Goal: Contribute content: Add original content to the website for others to see

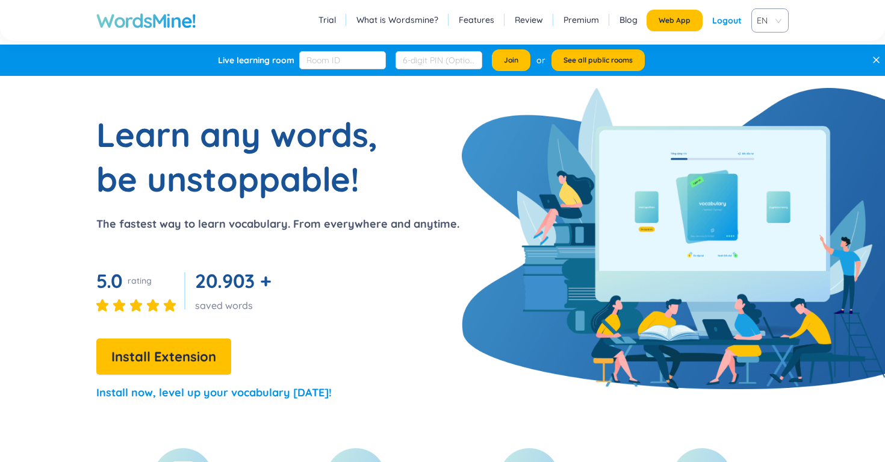
click at [467, 178] on section "Learn any words, be unstoppable! The fastest way to learn vocabulary. From ever…" at bounding box center [442, 262] width 885 height 300
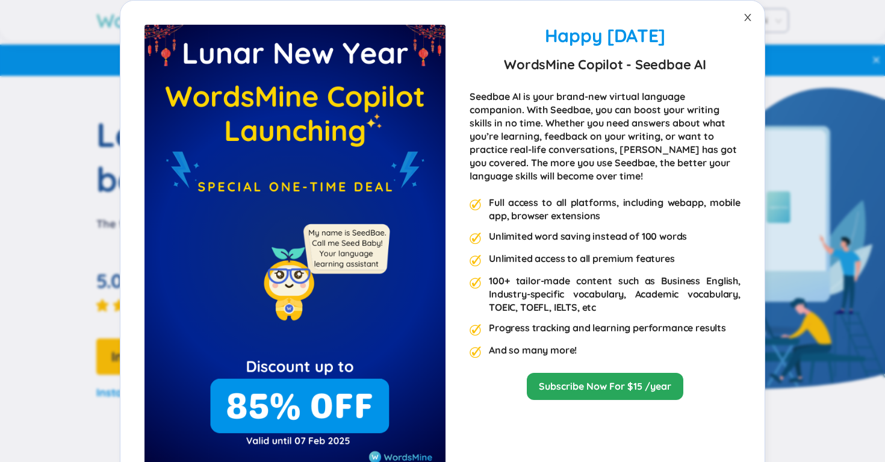
click at [747, 22] on span "Close" at bounding box center [748, 18] width 34 height 34
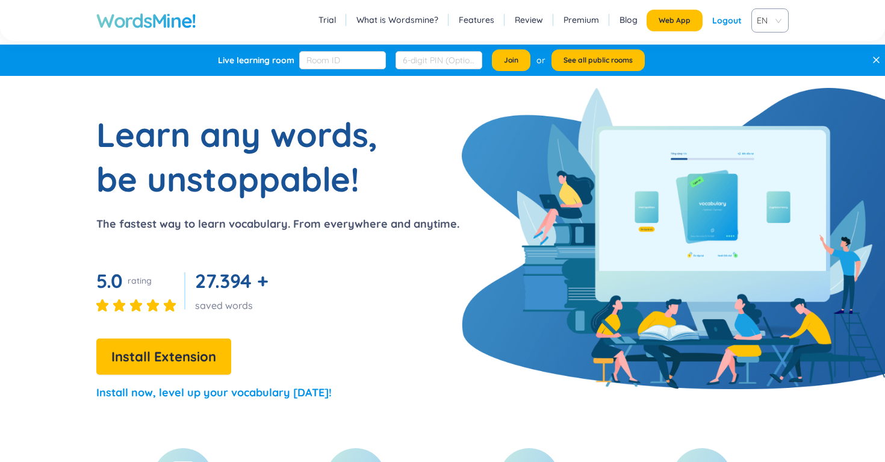
click at [466, 22] on link "Features" at bounding box center [477, 20] width 36 height 12
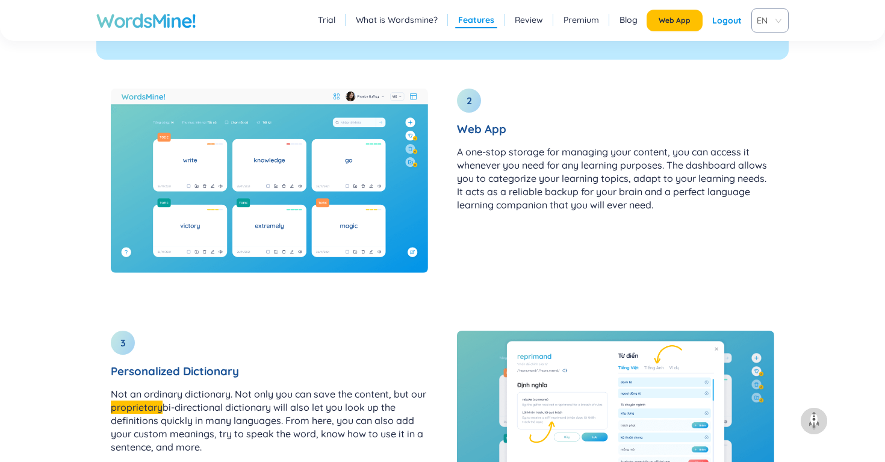
scroll to position [1625, 0]
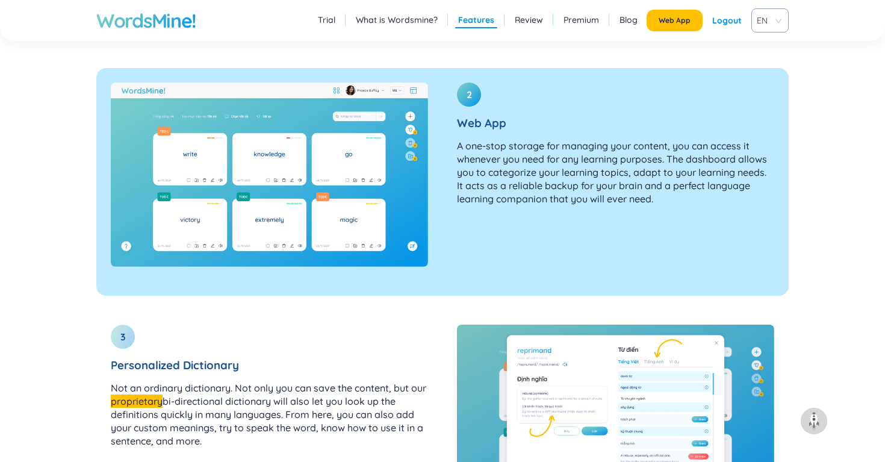
click at [488, 188] on p "A one-stop storage for managing your content, you can access it whenever you ne…" at bounding box center [615, 172] width 317 height 66
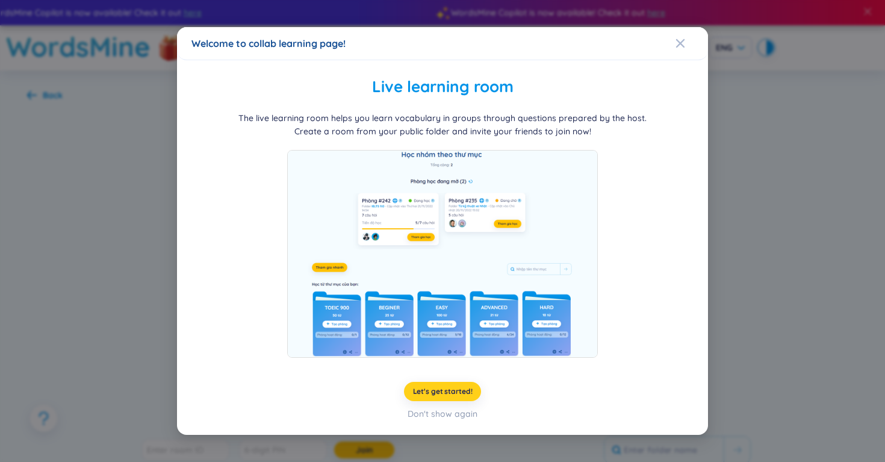
click at [431, 384] on button "Let's get started!" at bounding box center [443, 391] width 78 height 19
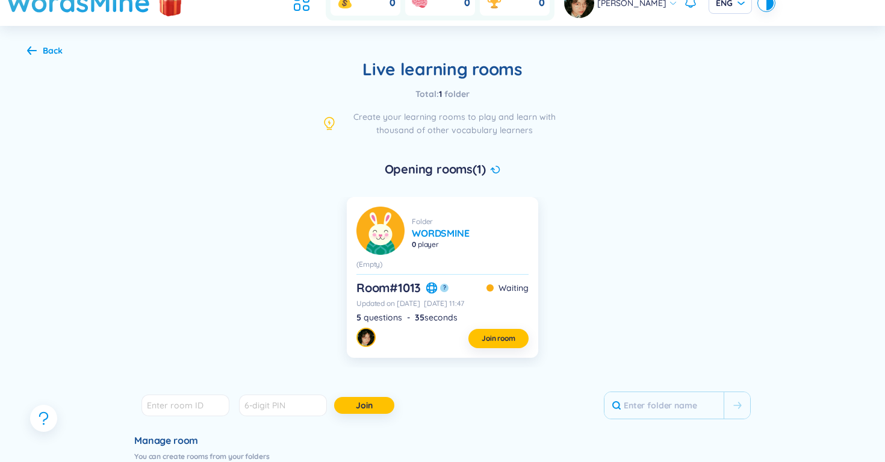
scroll to position [46, 0]
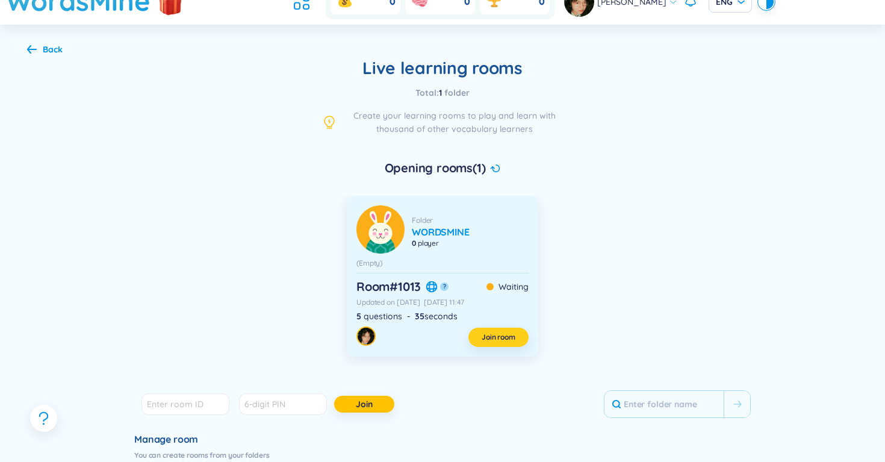
click at [496, 341] on span "Join room" at bounding box center [499, 337] width 34 height 10
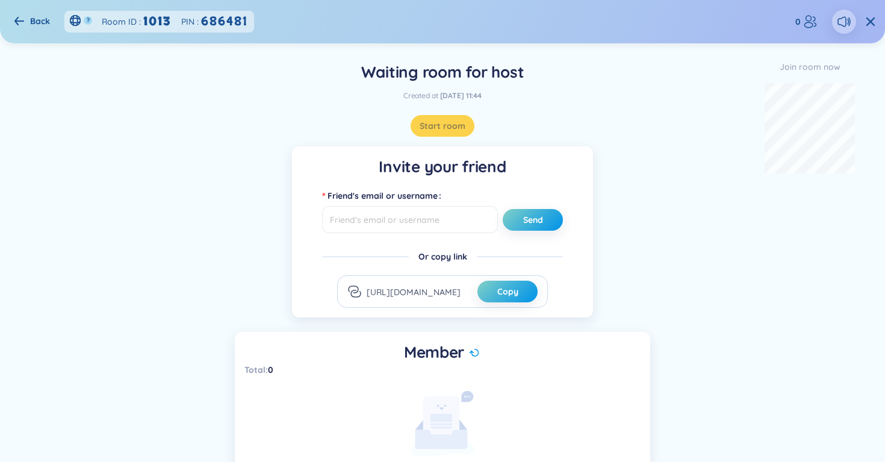
click at [21, 20] on icon at bounding box center [19, 21] width 10 height 8
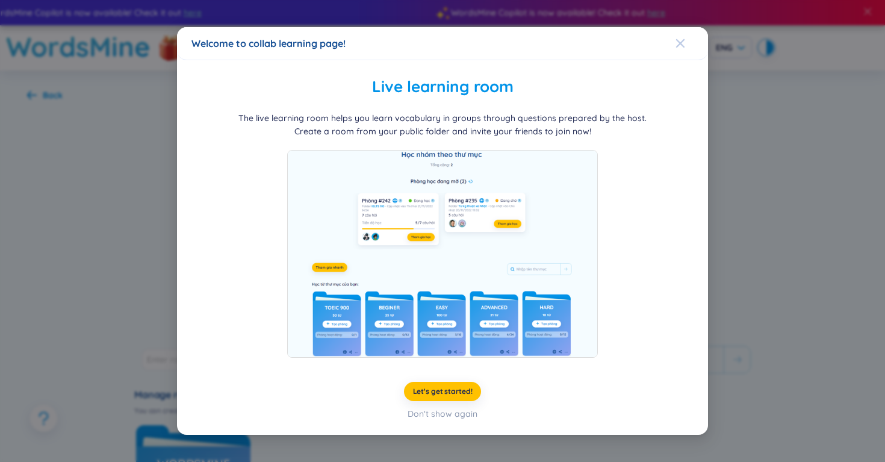
click at [687, 45] on span "Close" at bounding box center [692, 43] width 33 height 33
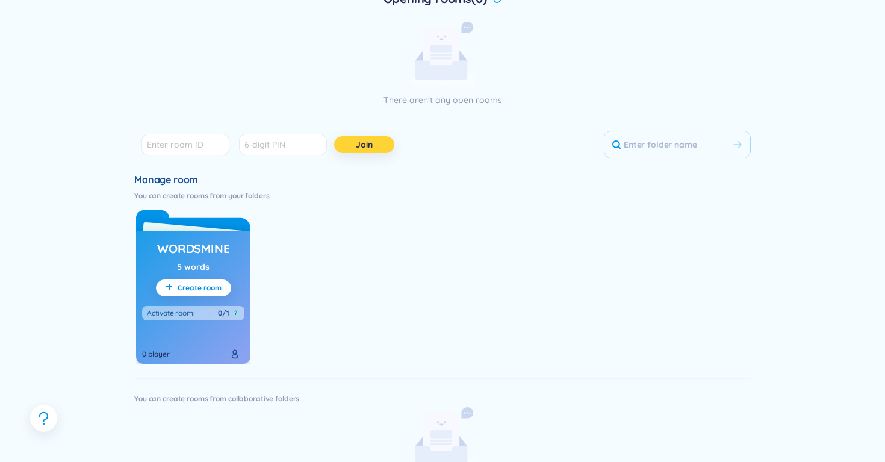
scroll to position [222, 0]
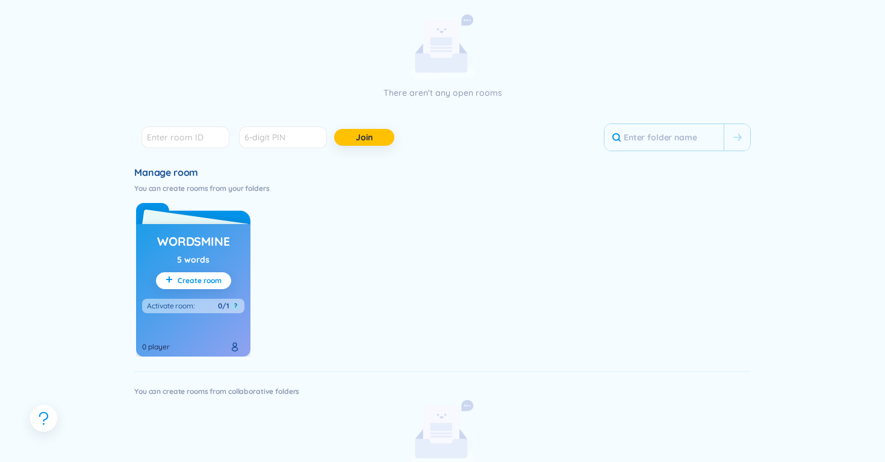
click at [196, 244] on h3 "WordsMine" at bounding box center [193, 241] width 72 height 17
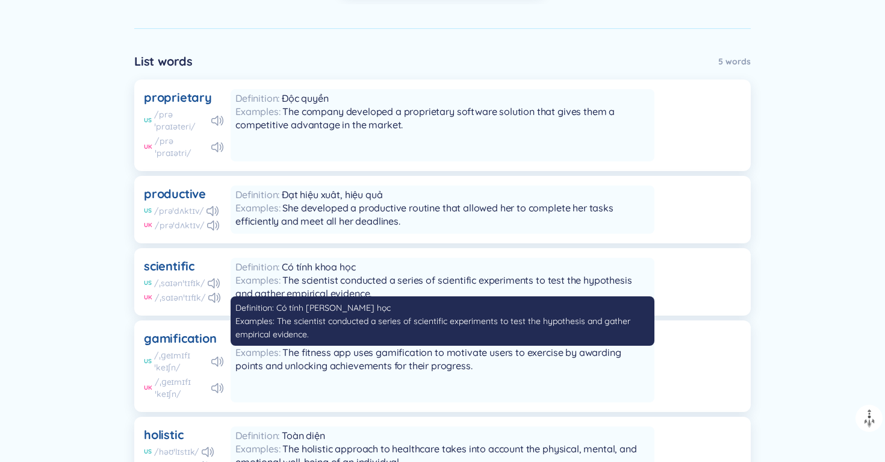
scroll to position [532, 0]
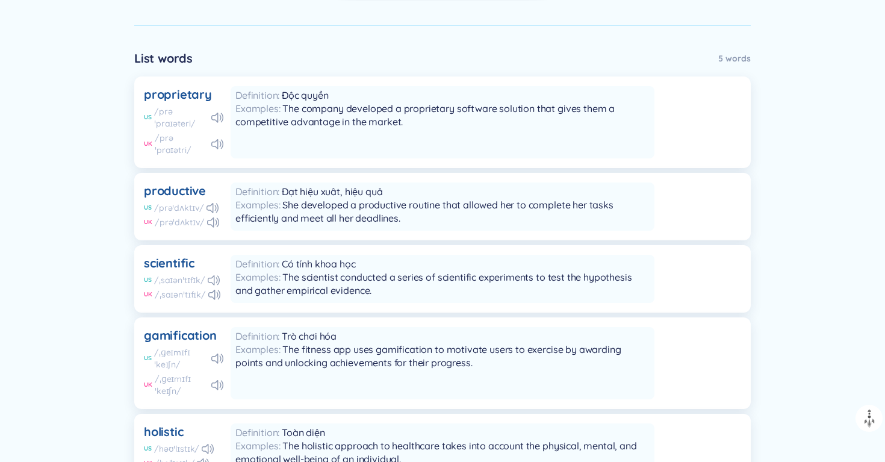
click at [359, 128] on div "Examples The company developed a proprietary software solution that gives them …" at bounding box center [442, 115] width 414 height 26
click at [188, 89] on div "proprietary" at bounding box center [178, 94] width 68 height 17
click at [323, 123] on span "The company developed a proprietary software solution that gives them a competi…" at bounding box center [424, 114] width 379 height 25
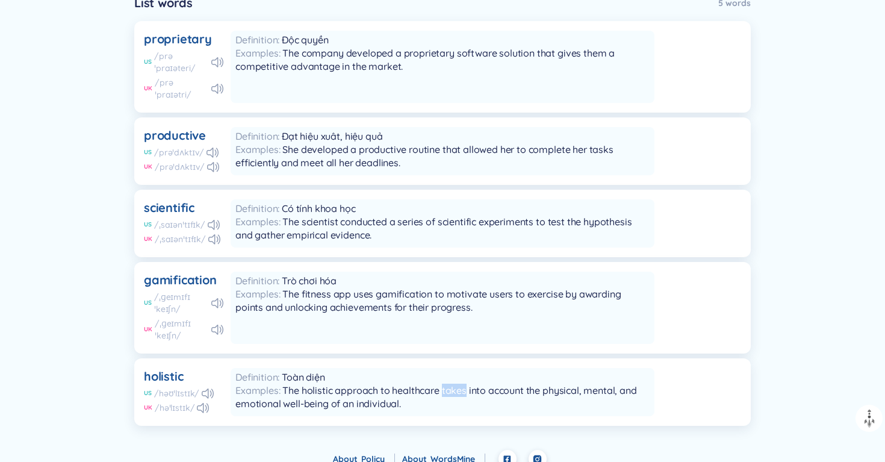
click at [817, 330] on div "Learning rooms Total room : 1 Create room Draft ? Waiting ? Learning ? Done ? C…" at bounding box center [442, 56] width 885 height 738
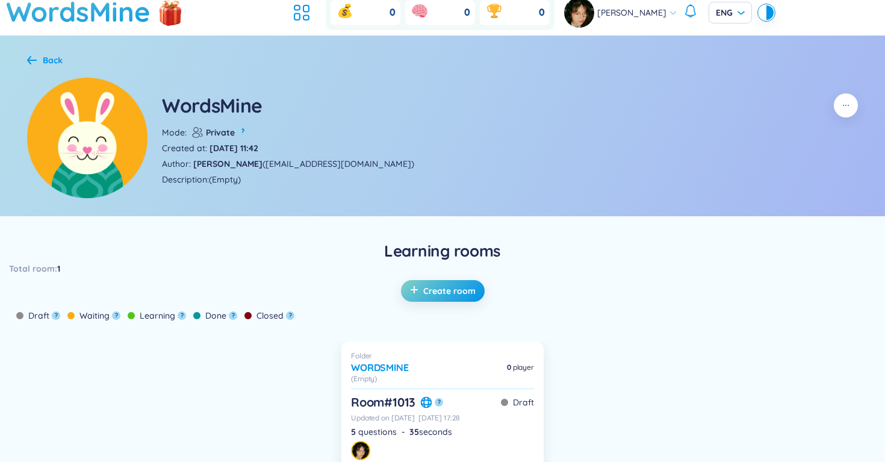
scroll to position [0, 0]
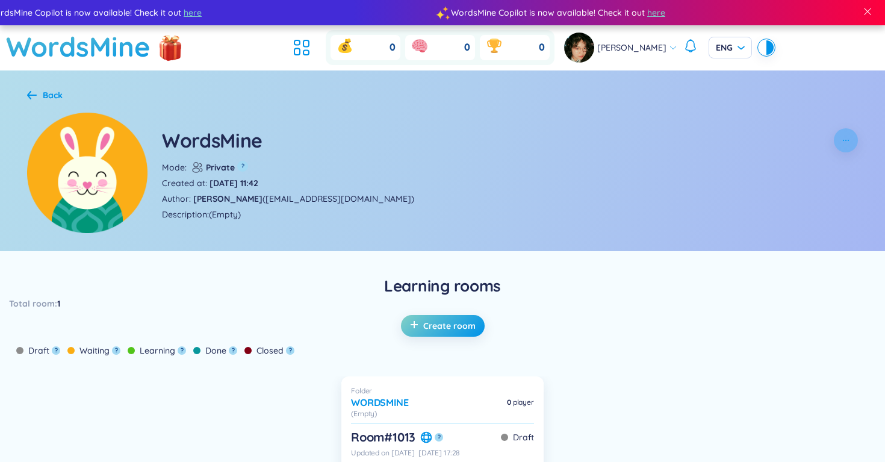
click at [847, 136] on icon "button" at bounding box center [846, 140] width 10 height 10
click at [845, 171] on li "Edit" at bounding box center [846, 173] width 35 height 13
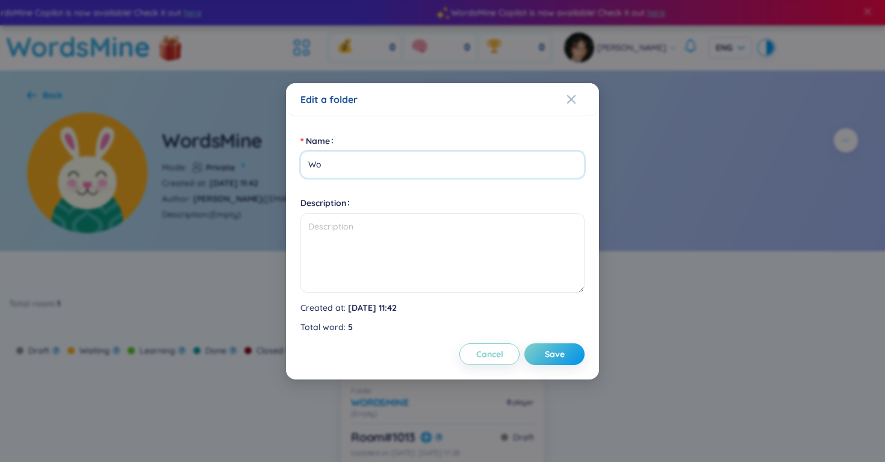
type input "W"
type input "Lớp lớn's Vocabs"
click at [545, 358] on span "Save" at bounding box center [555, 354] width 20 height 12
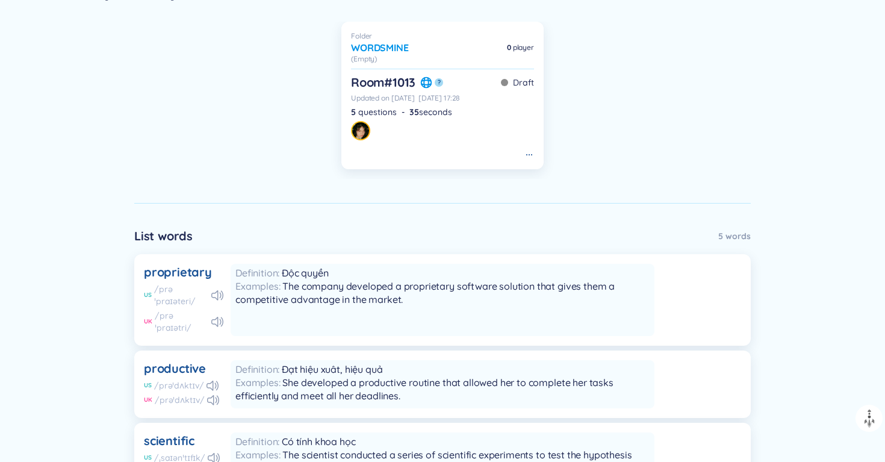
scroll to position [423, 0]
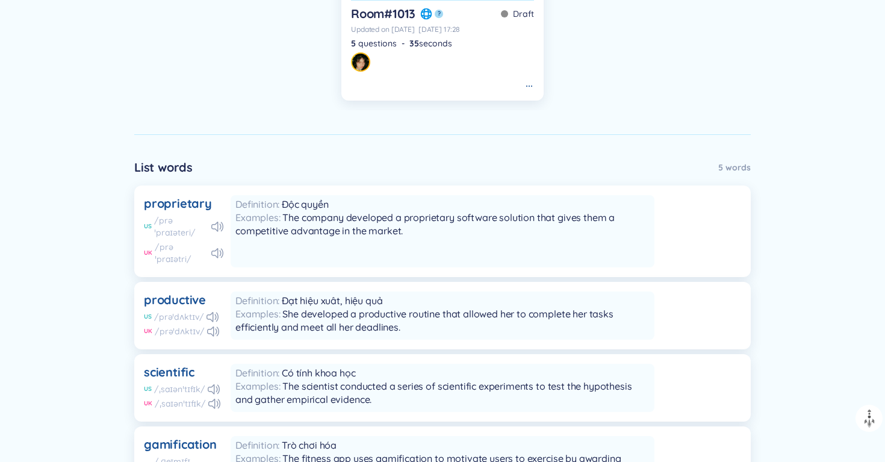
click at [620, 228] on div "Examples The company developed a proprietary software solution that gives them …" at bounding box center [442, 224] width 414 height 26
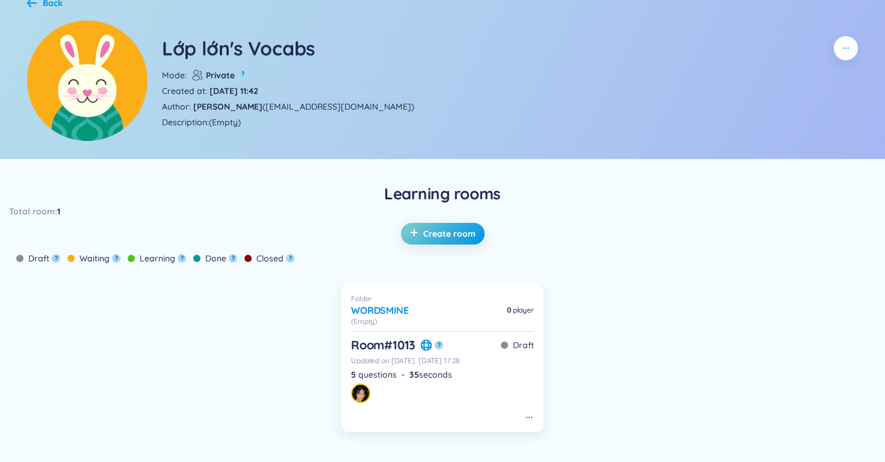
scroll to position [98, 0]
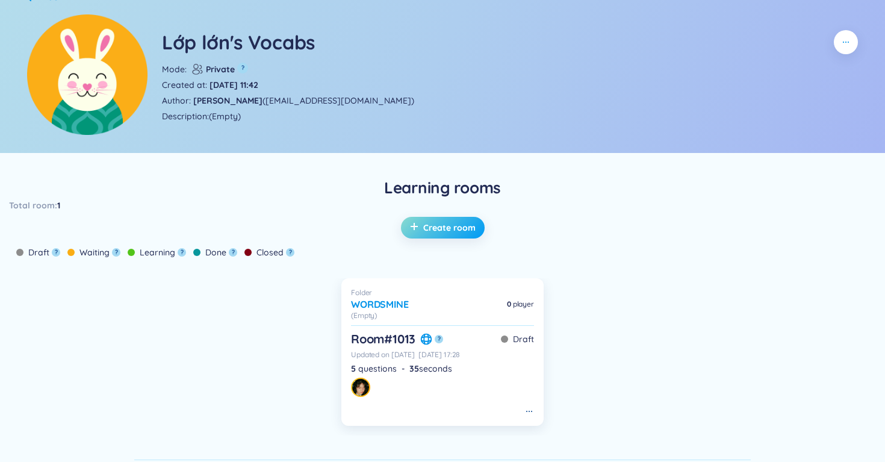
click at [421, 231] on span "plus" at bounding box center [416, 228] width 13 height 12
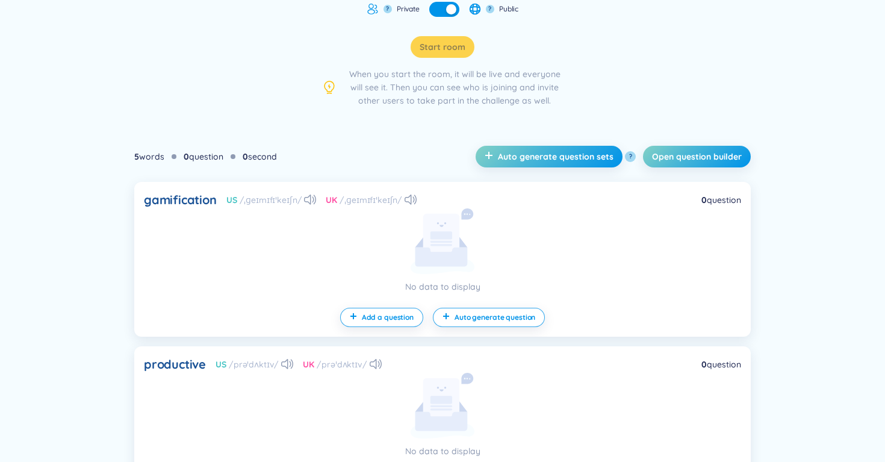
scroll to position [239, 0]
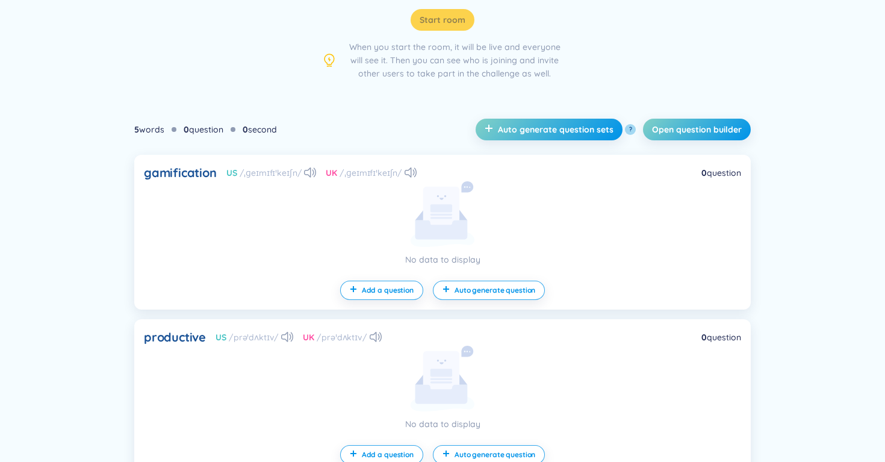
click at [169, 169] on div "gamification" at bounding box center [180, 172] width 73 height 17
click at [313, 145] on div "5 words 0 question 0 second Auto generate question sets ? Open question builder" at bounding box center [442, 129] width 617 height 51
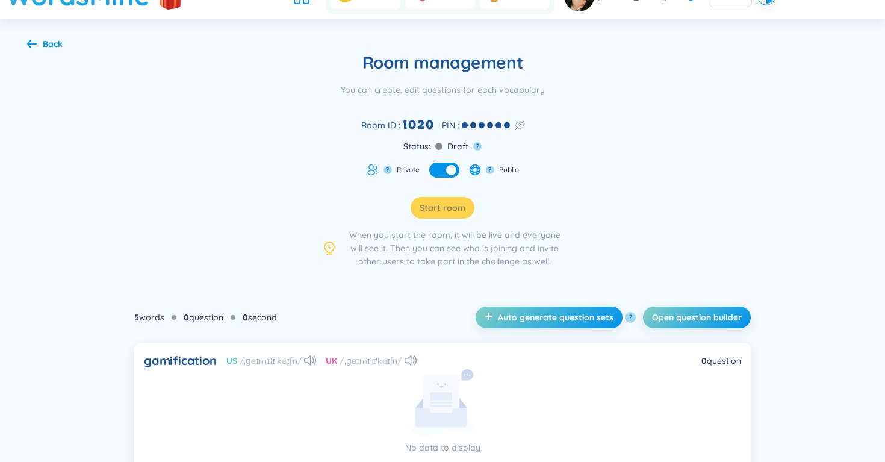
scroll to position [44, 0]
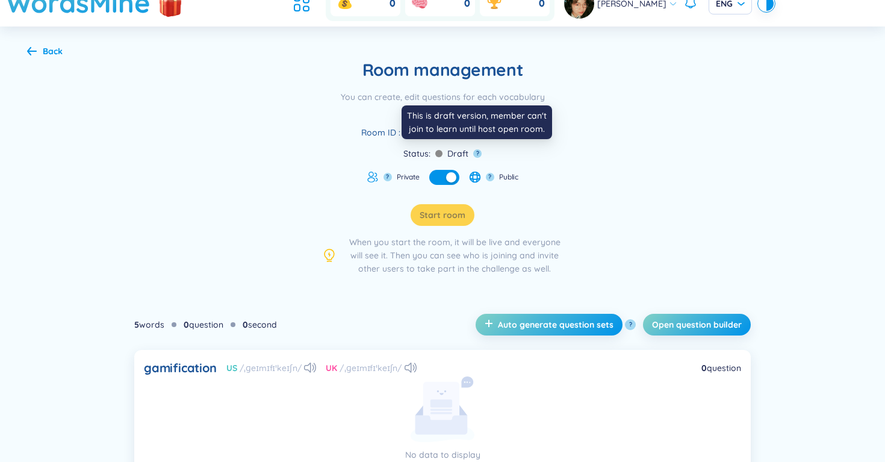
click at [476, 153] on button "?" at bounding box center [477, 153] width 8 height 8
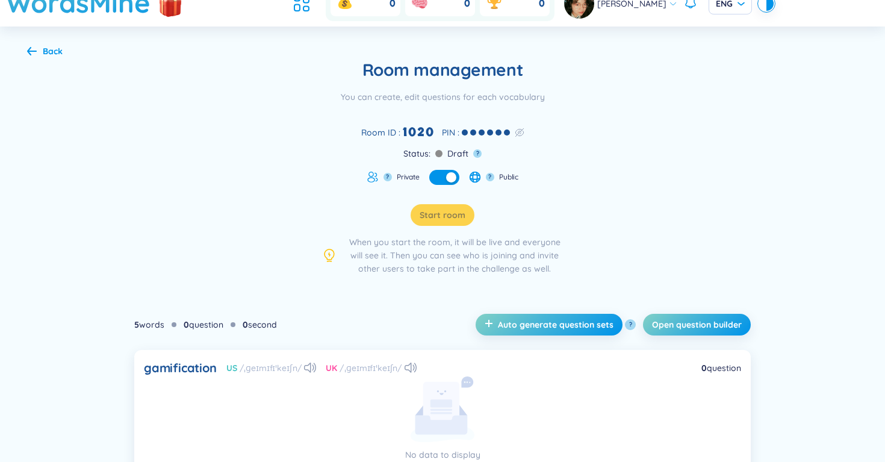
click at [146, 322] on div "5 words" at bounding box center [149, 324] width 30 height 13
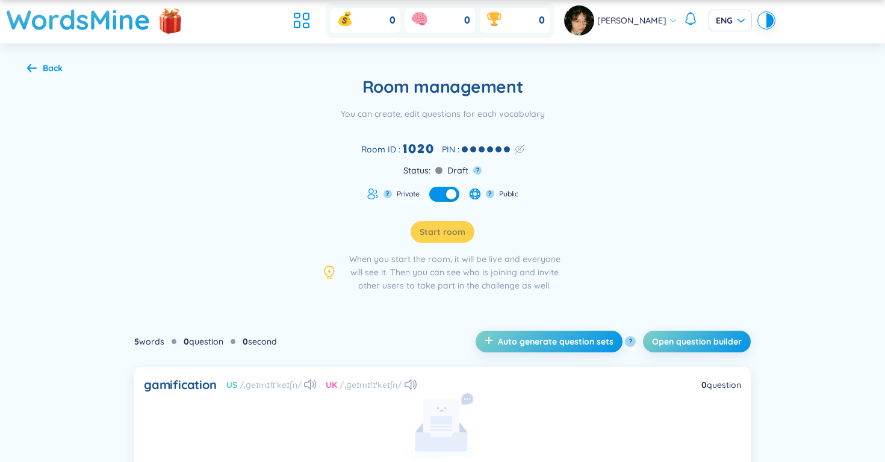
scroll to position [0, 0]
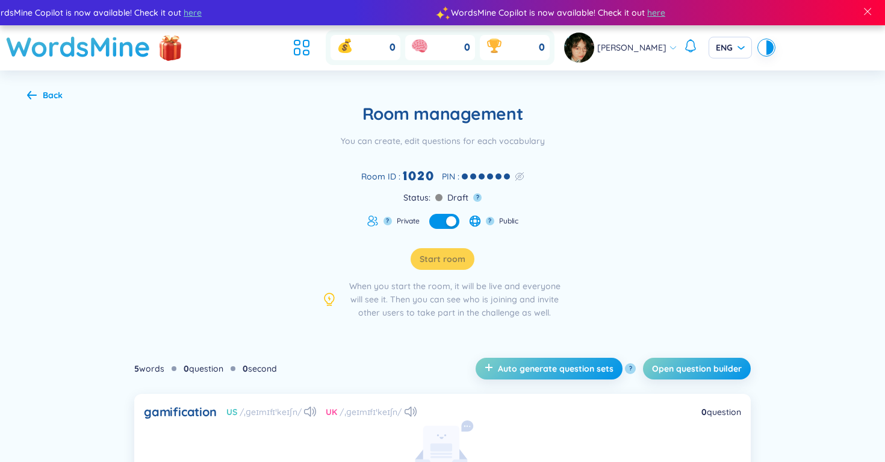
click at [559, 314] on span "When you start the room, it will be live and everyone will see it. Then you can…" at bounding box center [454, 299] width 217 height 40
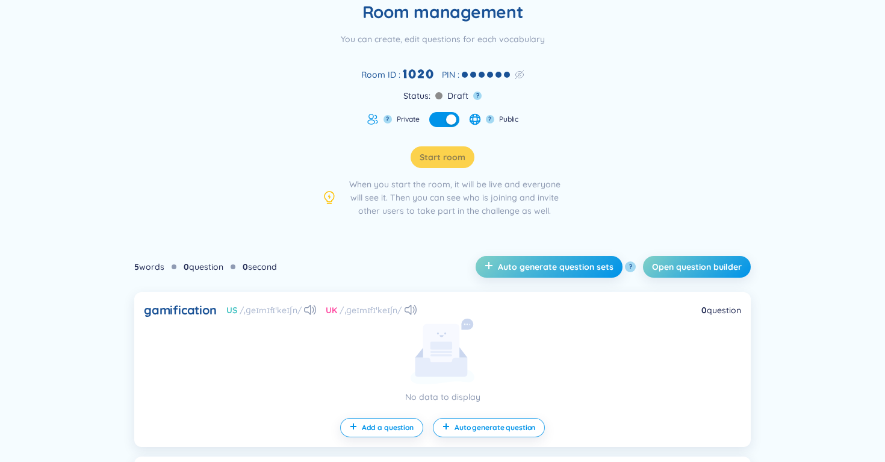
scroll to position [102, 0]
click at [671, 267] on span "Open question builder" at bounding box center [697, 266] width 90 height 12
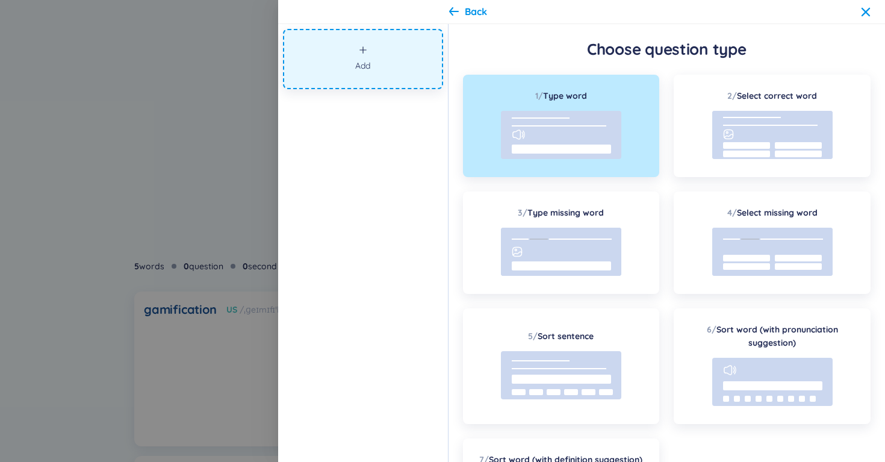
click at [412, 70] on button "Add" at bounding box center [363, 59] width 160 height 60
click at [363, 46] on icon "plus" at bounding box center [363, 50] width 8 height 8
click at [553, 131] on rect at bounding box center [561, 135] width 120 height 48
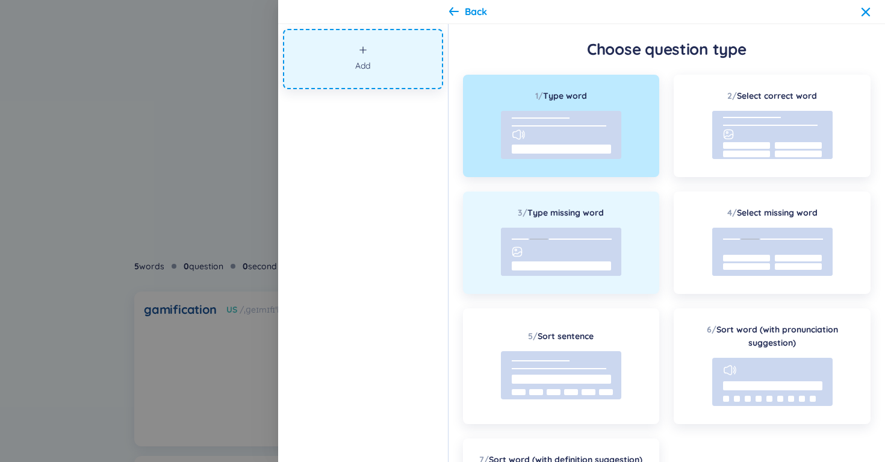
scroll to position [115, 0]
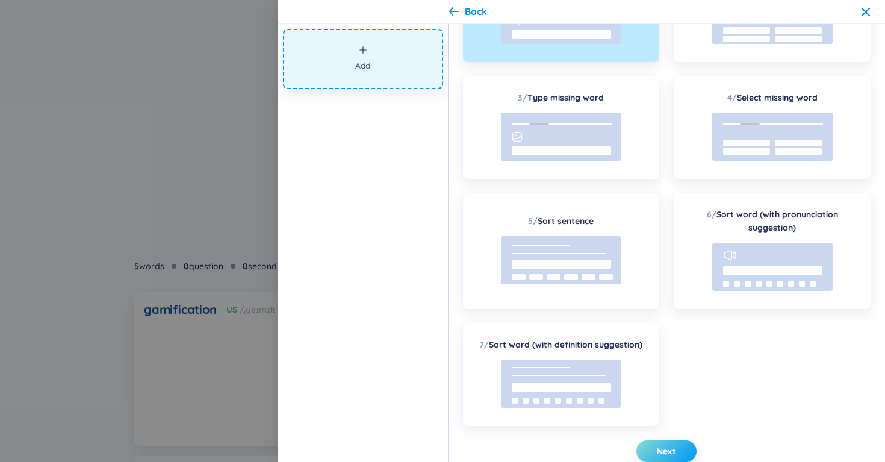
click at [677, 454] on button "Next" at bounding box center [666, 451] width 60 height 22
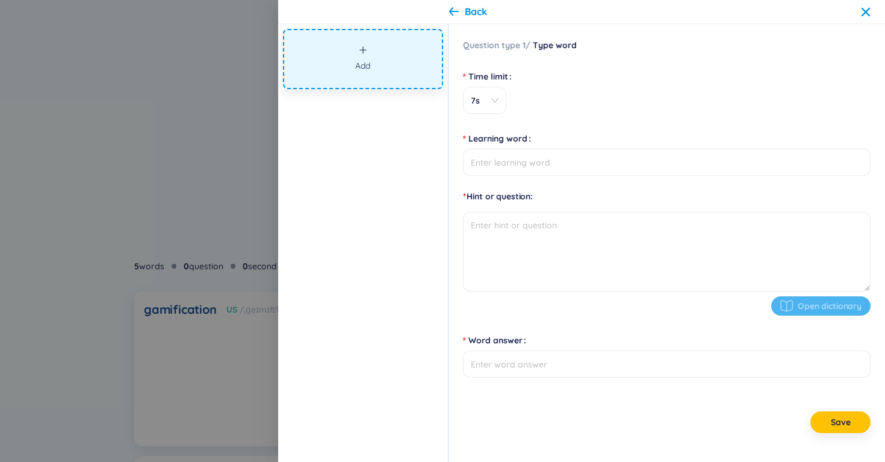
scroll to position [0, 0]
click at [491, 108] on div "7s" at bounding box center [484, 100] width 43 height 27
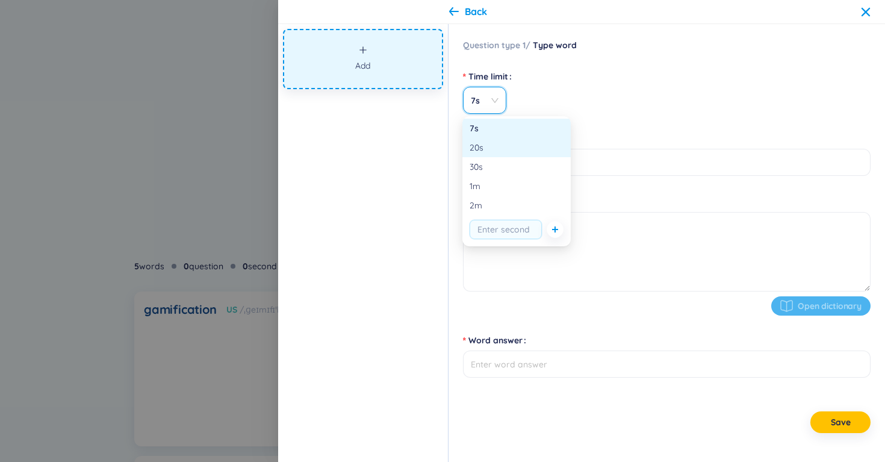
click at [497, 152] on div "20s" at bounding box center [517, 147] width 94 height 13
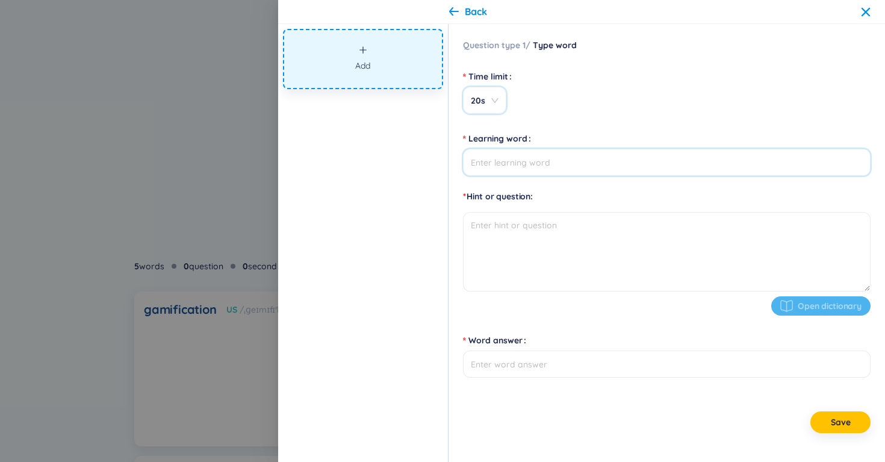
click at [518, 168] on input "Learning word" at bounding box center [667, 162] width 408 height 27
type input "improve"
click at [518, 373] on input "Word answer" at bounding box center [667, 363] width 408 height 27
type input "improve"
click at [845, 414] on button "Save" at bounding box center [840, 422] width 60 height 22
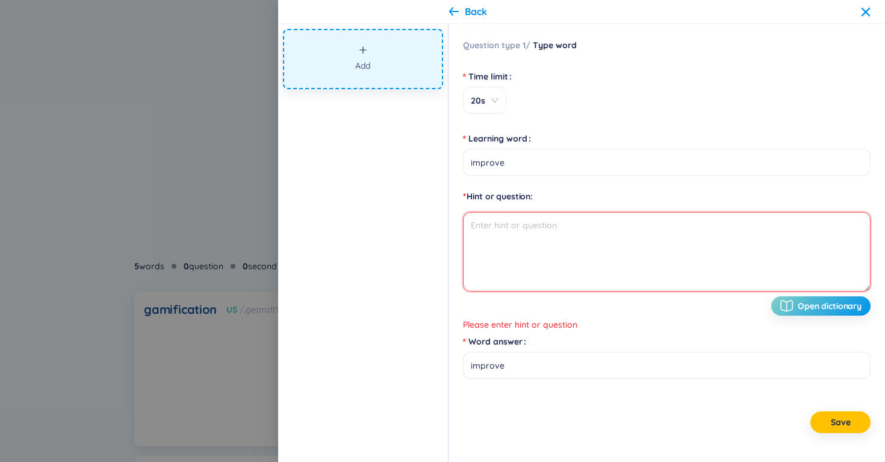
click at [537, 226] on textarea at bounding box center [667, 251] width 408 height 79
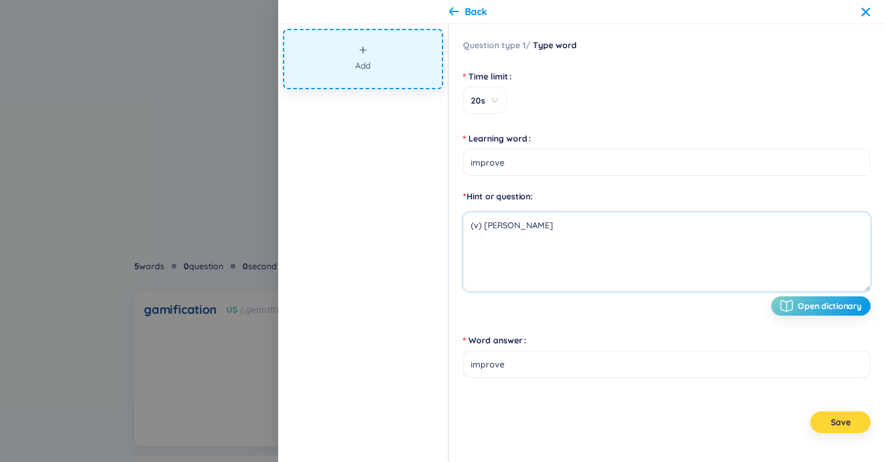
type textarea "(v) [PERSON_NAME]"
click at [838, 423] on span "Save" at bounding box center [841, 422] width 20 height 12
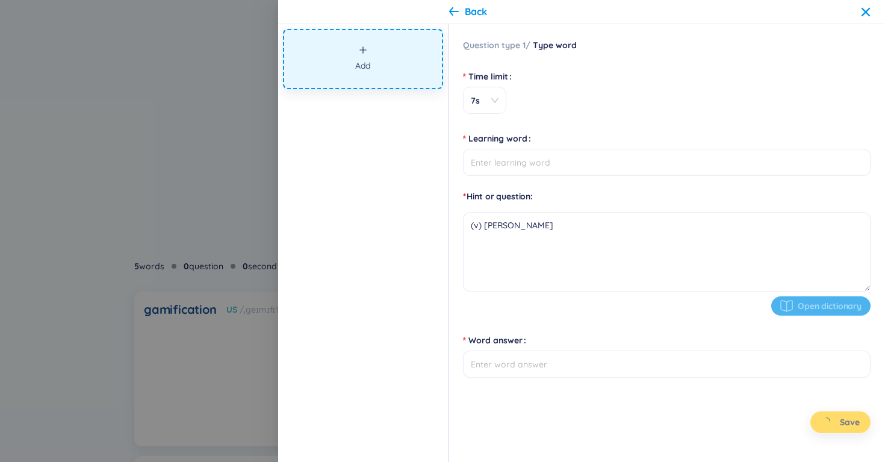
type input "improve"
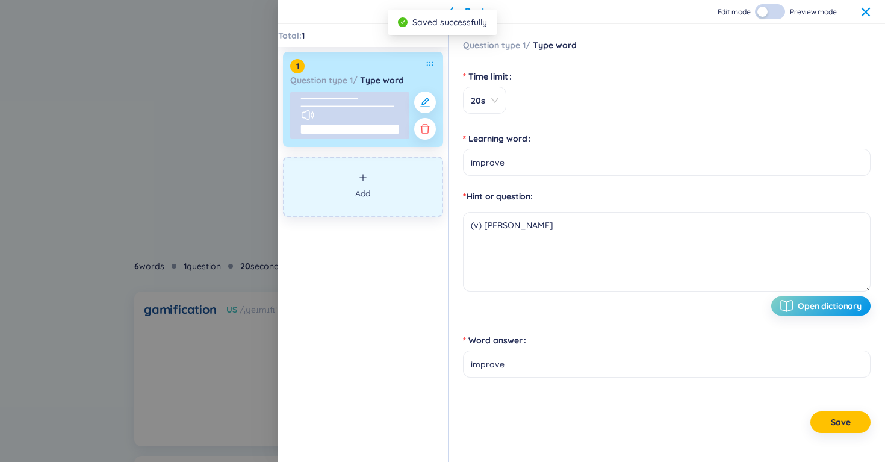
click at [396, 188] on button "Add" at bounding box center [363, 187] width 160 height 60
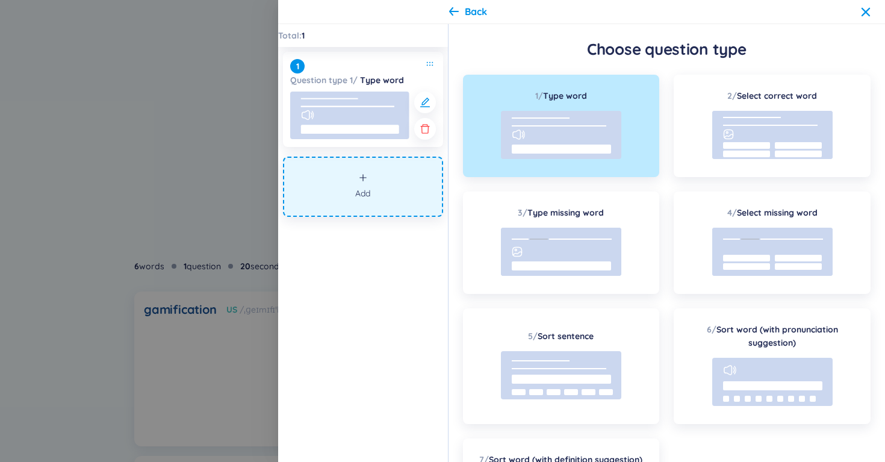
click at [624, 139] on div "1 / Type word" at bounding box center [561, 126] width 197 height 102
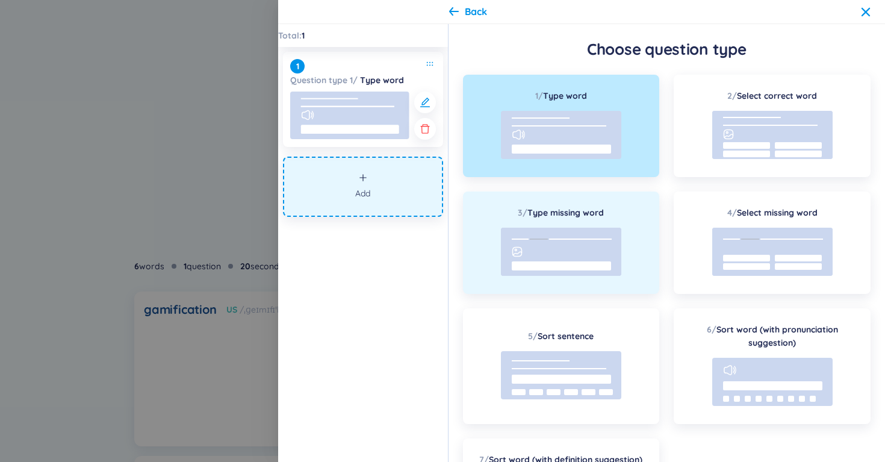
scroll to position [115, 0]
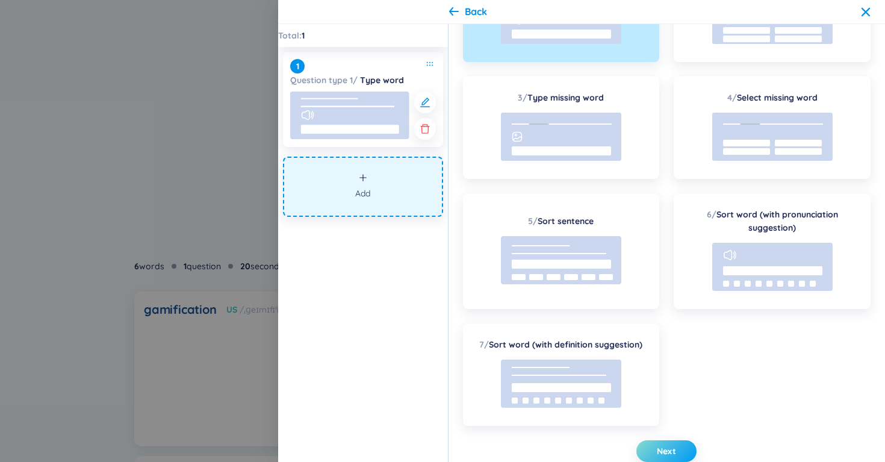
click at [653, 451] on button "Next" at bounding box center [666, 451] width 60 height 22
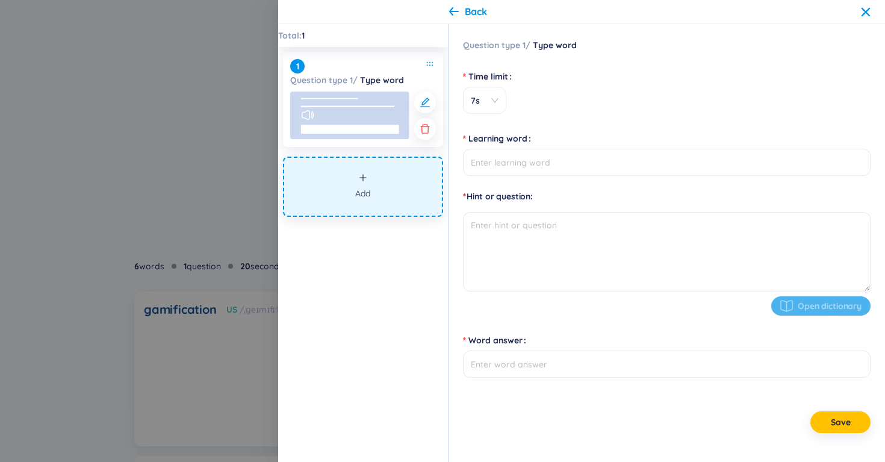
scroll to position [0, 0]
click at [497, 100] on span "7s" at bounding box center [485, 101] width 28 height 12
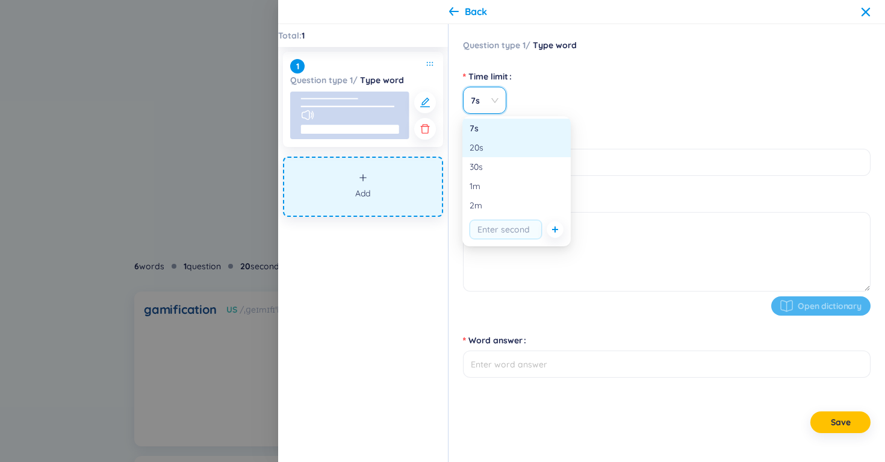
click at [513, 149] on div "20s" at bounding box center [517, 147] width 94 height 13
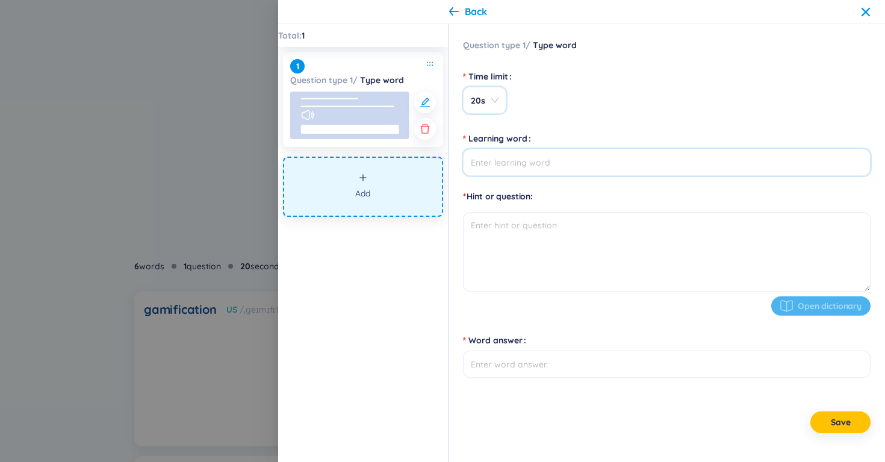
click at [513, 168] on input "Learning word" at bounding box center [667, 162] width 408 height 27
type input "enhance"
click at [512, 235] on textarea at bounding box center [667, 251] width 408 height 79
type input "enhance"
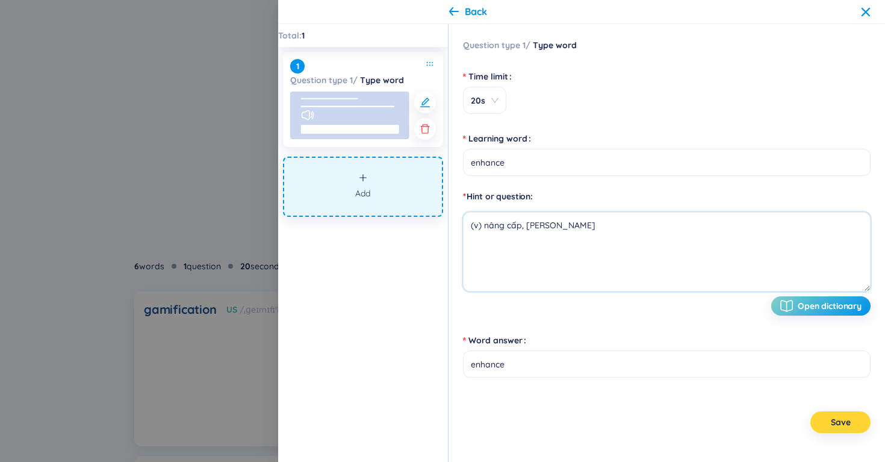
type textarea "(v) nâng cấp, [PERSON_NAME]"
click at [837, 425] on span "Save" at bounding box center [841, 422] width 20 height 12
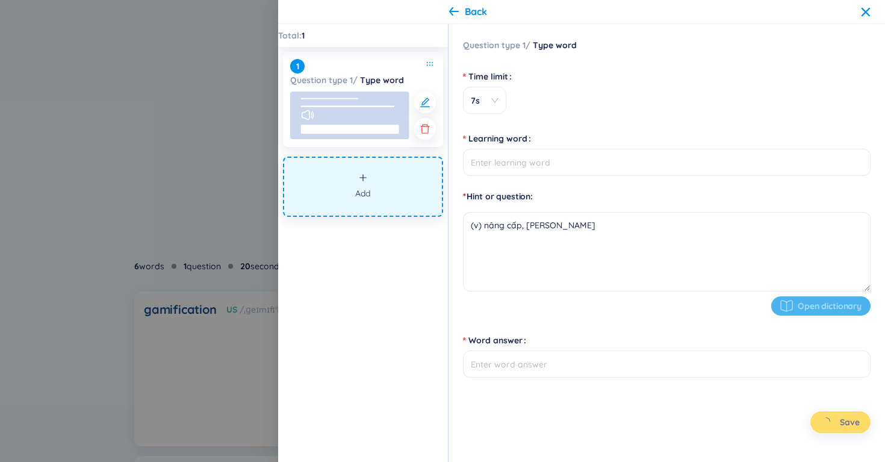
type input "enhance"
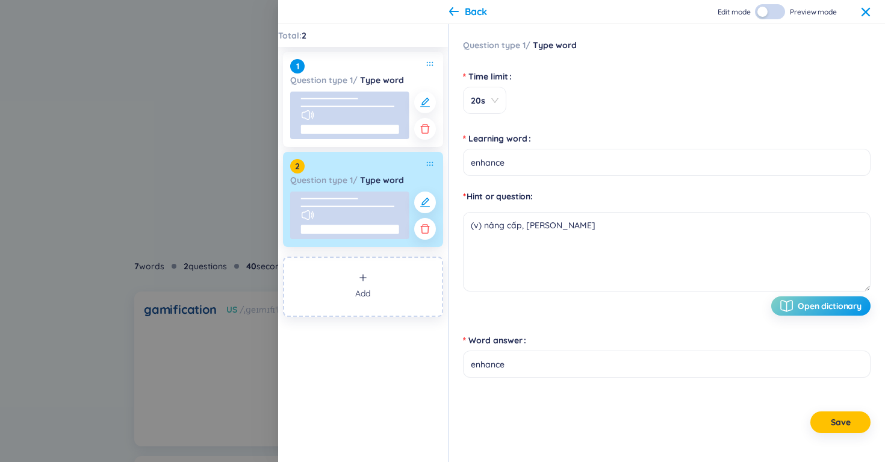
click at [829, 15] on span "Preview mode" at bounding box center [813, 12] width 47 height 10
click at [769, 8] on button "button" at bounding box center [770, 11] width 30 height 15
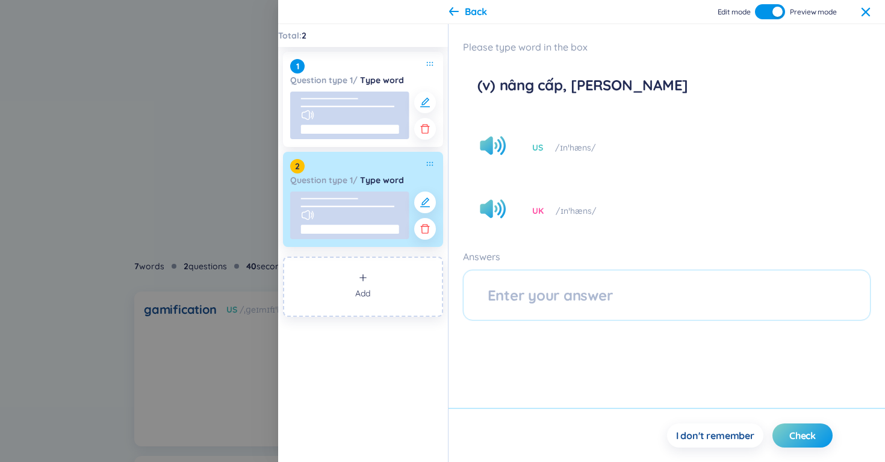
click at [761, 10] on button "button" at bounding box center [770, 11] width 30 height 15
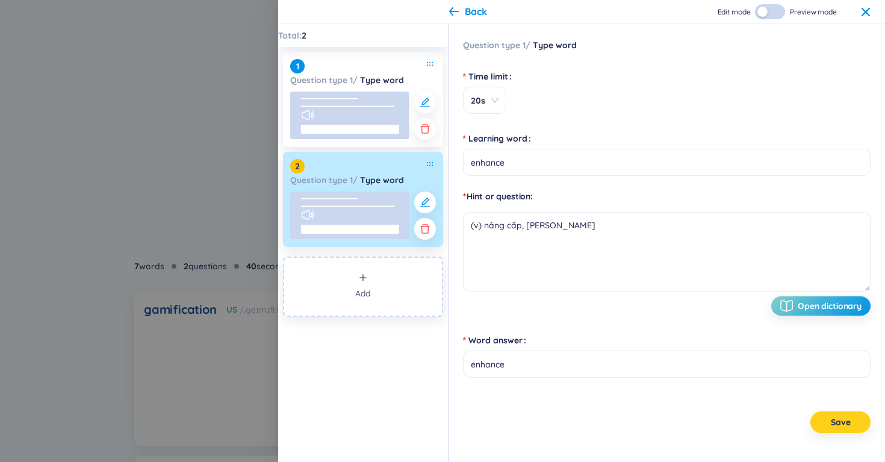
click at [823, 428] on button "Save" at bounding box center [840, 422] width 60 height 22
click at [865, 11] on icon at bounding box center [866, 11] width 8 height 8
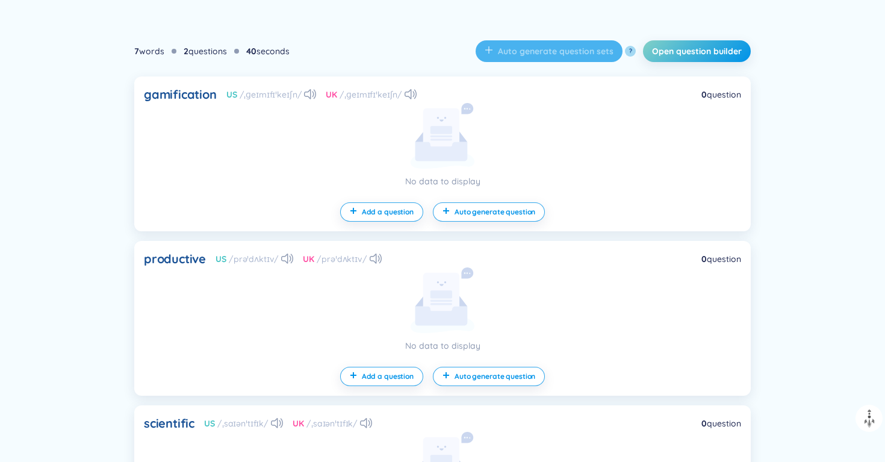
scroll to position [317, 0]
click at [691, 55] on span "Open question builder" at bounding box center [697, 52] width 90 height 12
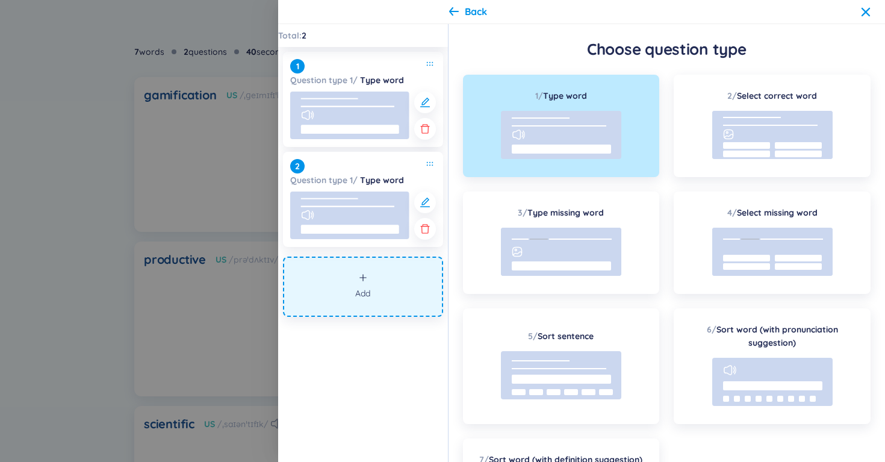
click at [450, 12] on icon at bounding box center [454, 11] width 10 height 8
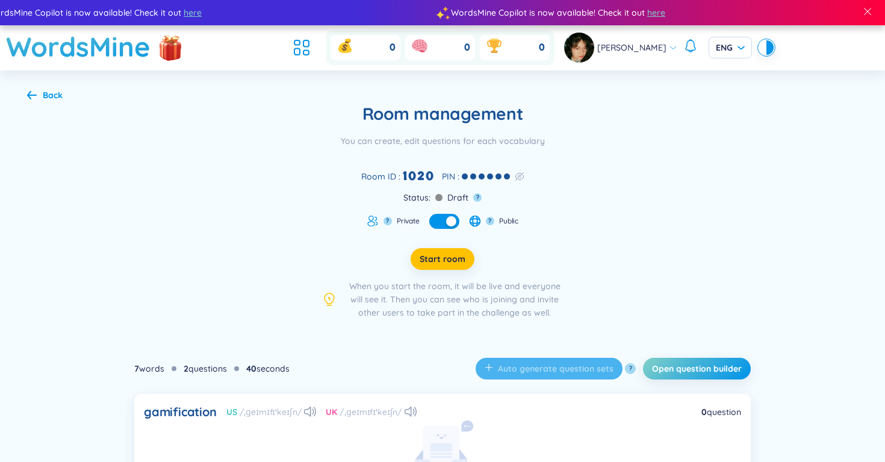
scroll to position [230, 0]
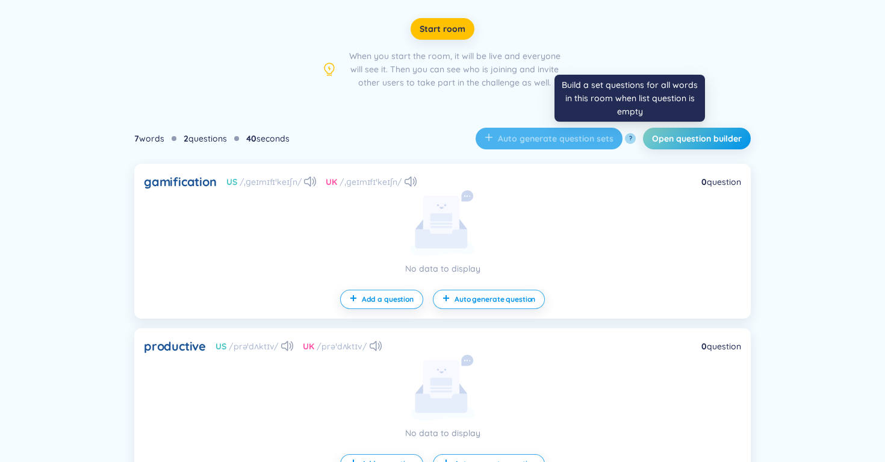
click at [626, 137] on button "?" at bounding box center [630, 138] width 11 height 11
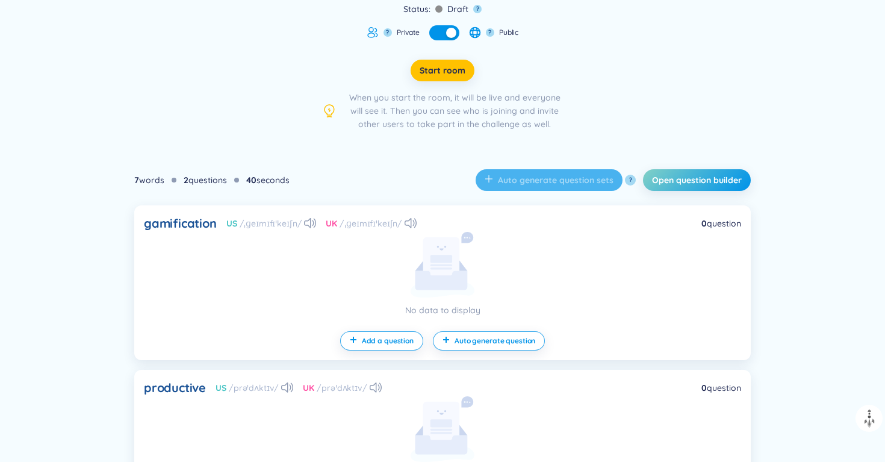
scroll to position [0, 0]
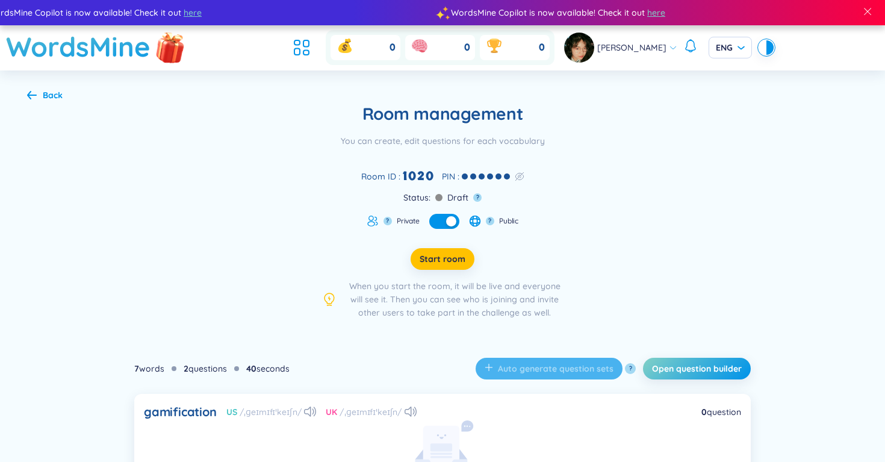
click at [170, 49] on img at bounding box center [170, 48] width 36 height 48
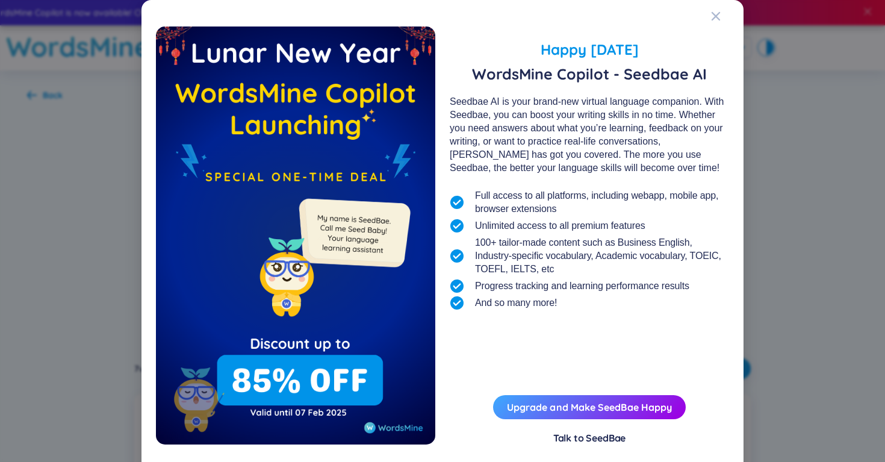
click at [779, 162] on div "Happy [DATE] WordsMine Copilot - Seedbae AI Seedbae AI is your brand-new virtua…" at bounding box center [442, 231] width 885 height 462
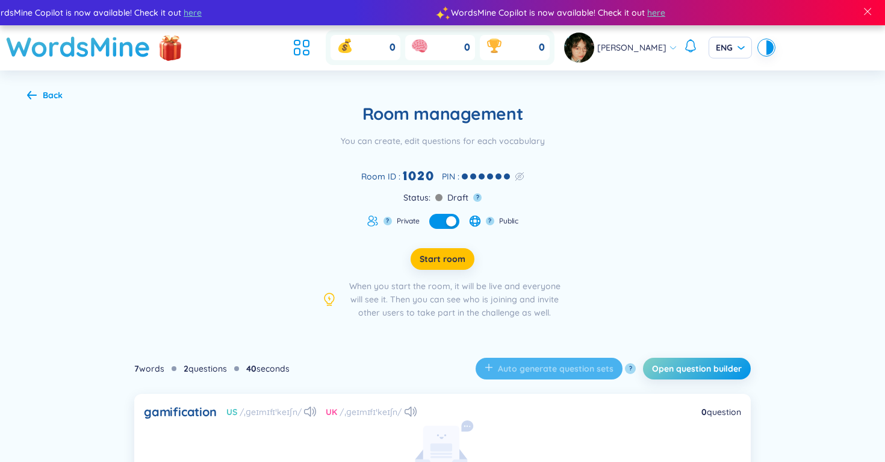
click at [33, 91] on icon at bounding box center [32, 94] width 10 height 9
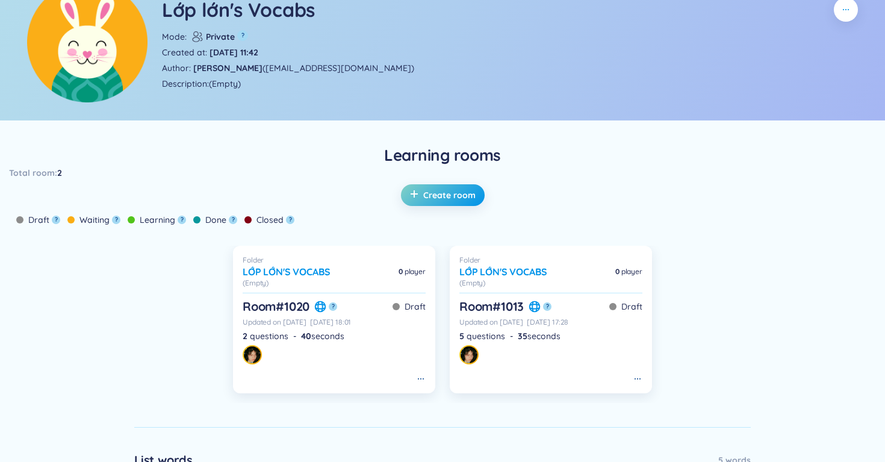
scroll to position [131, 0]
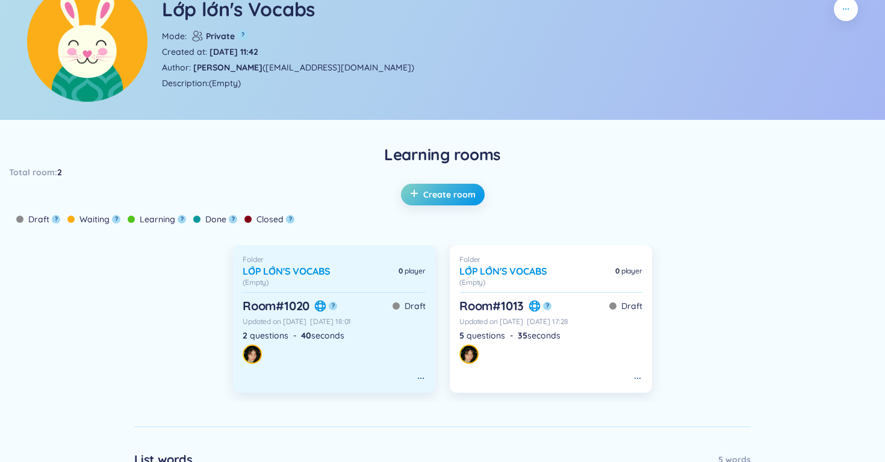
click at [359, 326] on link "Room # 1020 ? Draft Updated [DATE][DATE] 18:01 2 questions - 40 seconds" at bounding box center [334, 319] width 183 height 45
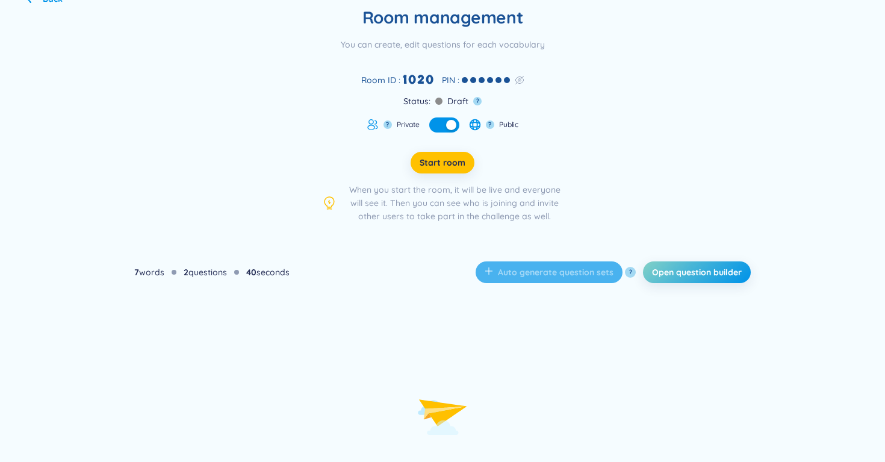
scroll to position [171, 0]
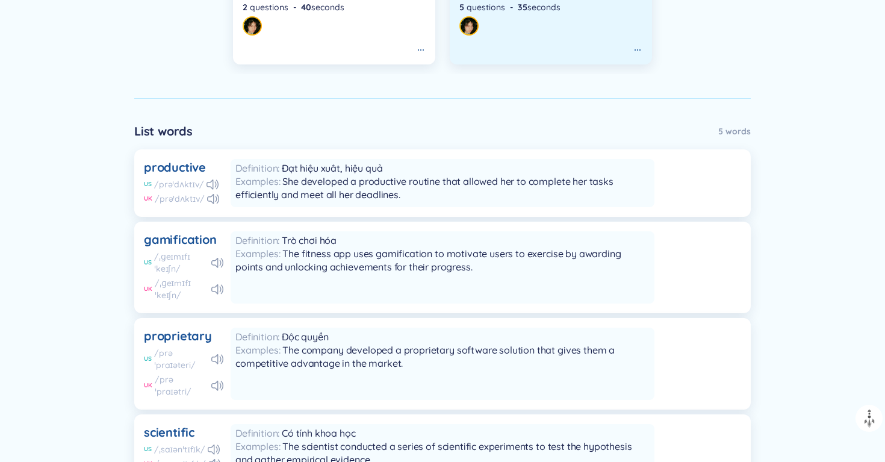
scroll to position [367, 0]
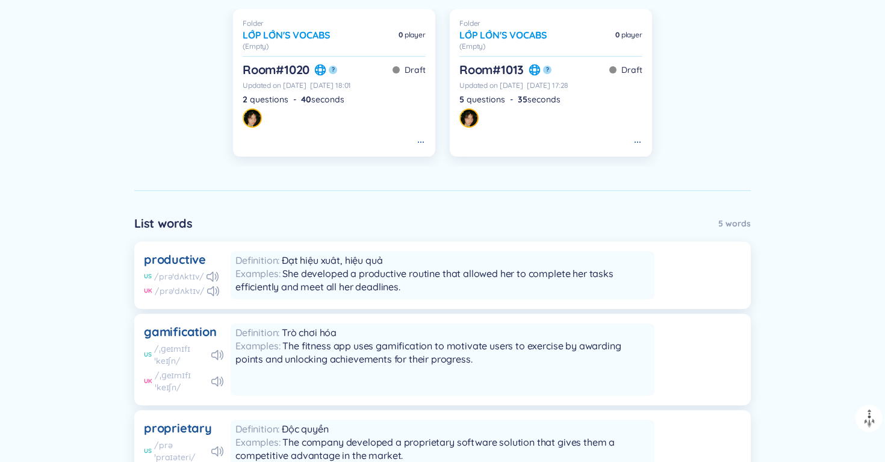
click at [727, 221] on div "5 words" at bounding box center [734, 223] width 33 height 13
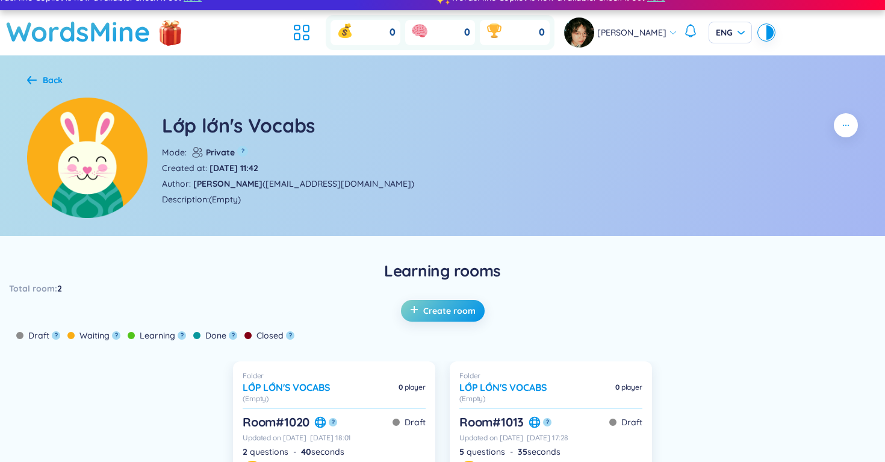
scroll to position [0, 0]
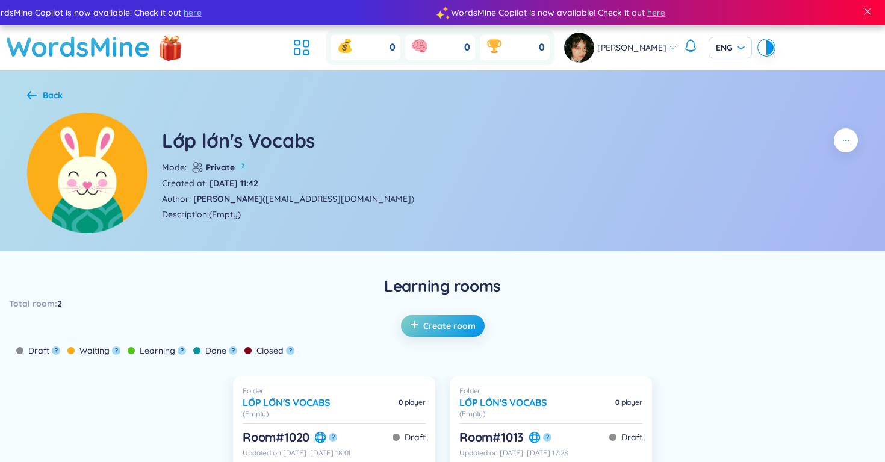
click at [45, 90] on div "Back" at bounding box center [53, 95] width 20 height 13
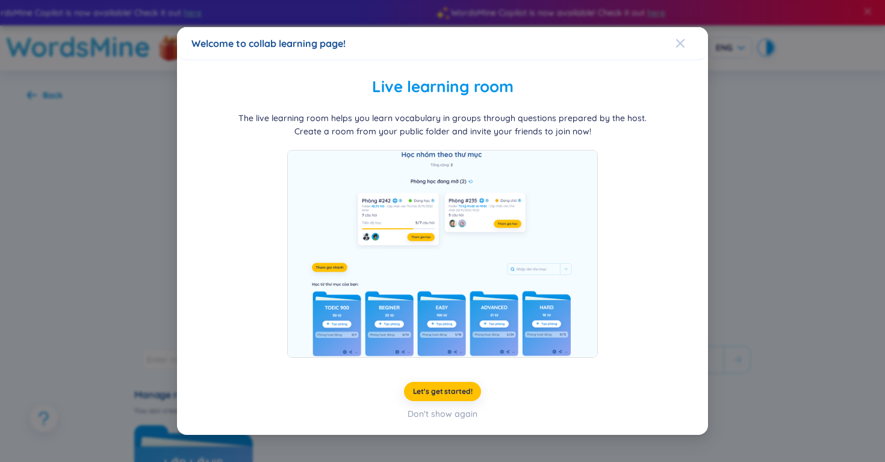
click at [688, 37] on span "Close" at bounding box center [692, 43] width 33 height 33
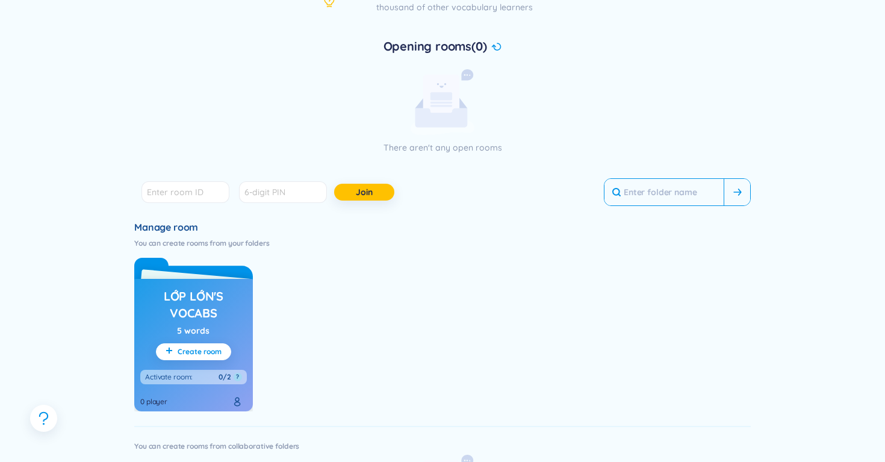
scroll to position [176, 0]
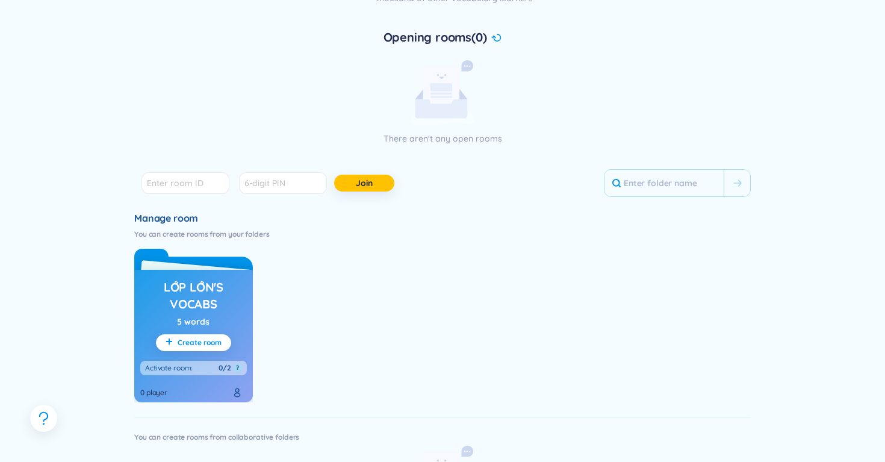
click at [682, 234] on h6 "You can create rooms from your folders" at bounding box center [442, 234] width 617 height 10
click at [233, 391] on icon at bounding box center [237, 393] width 10 height 10
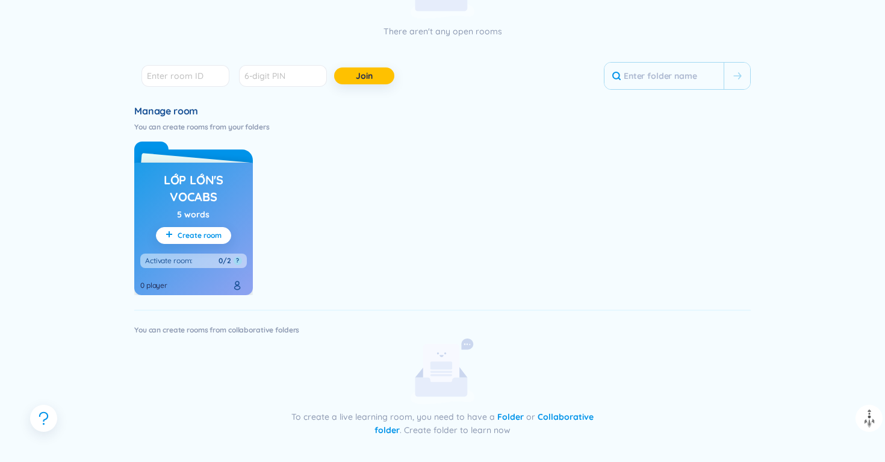
scroll to position [287, 0]
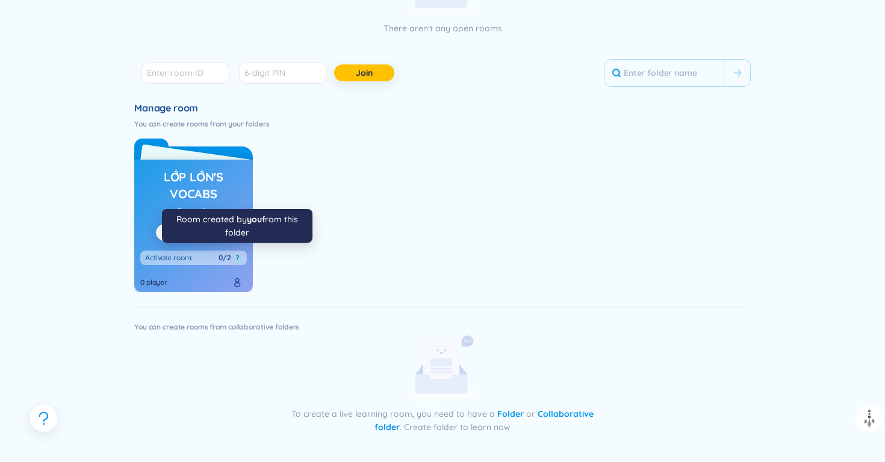
click at [238, 257] on button "?" at bounding box center [238, 258] width 8 height 8
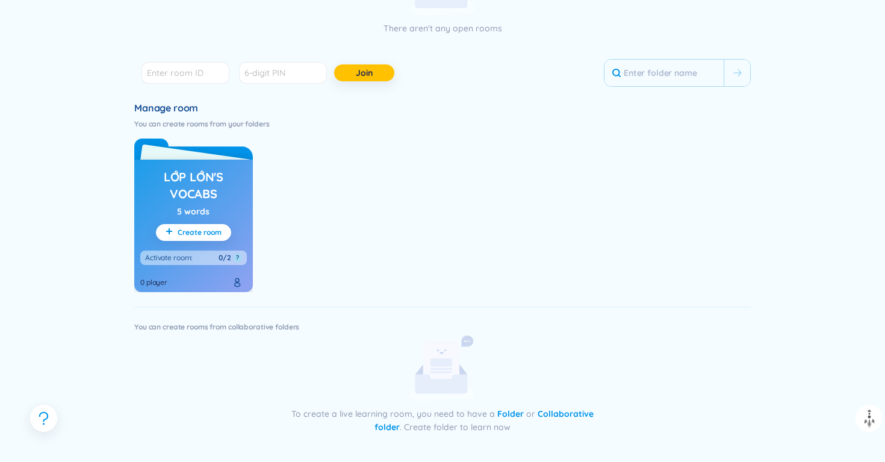
click at [160, 175] on h3 "Lớp lớn's Vocabs" at bounding box center [193, 185] width 107 height 33
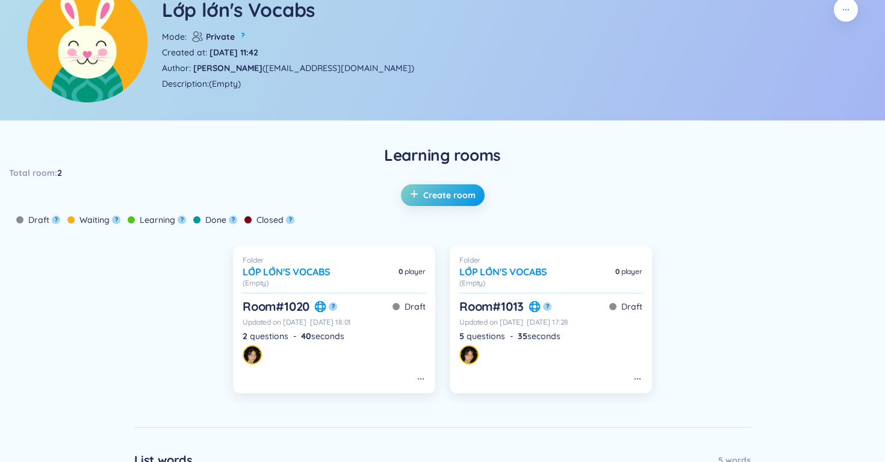
scroll to position [176, 0]
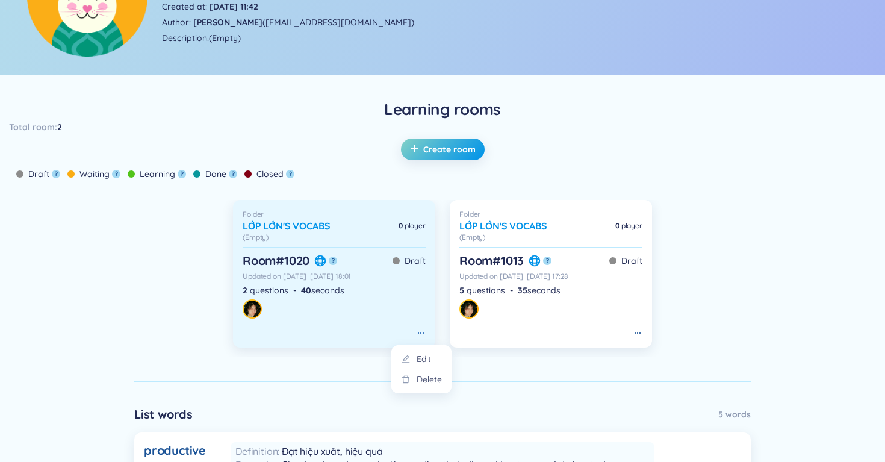
click at [425, 334] on icon at bounding box center [421, 333] width 10 height 10
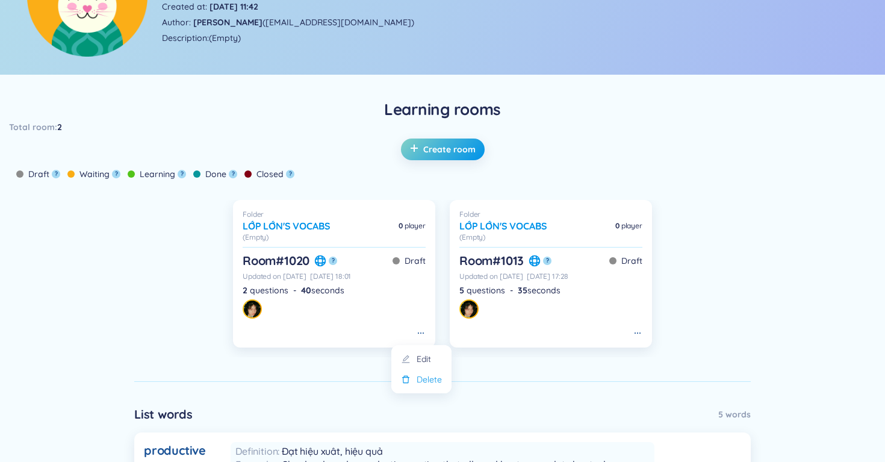
click at [425, 378] on div "Delete" at bounding box center [429, 379] width 25 height 13
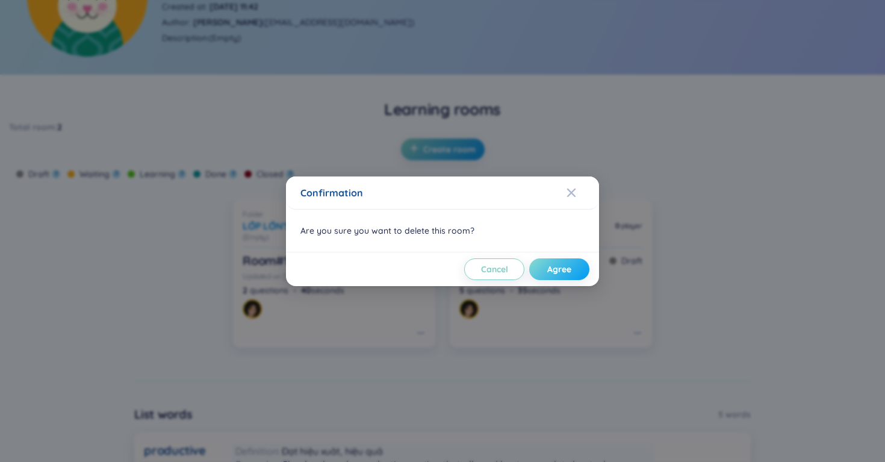
click at [562, 270] on span "Agree" at bounding box center [559, 269] width 24 height 12
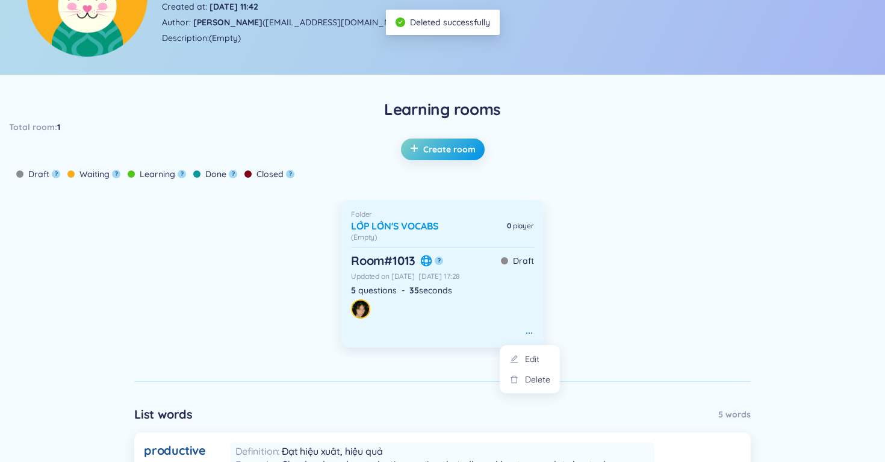
click at [528, 335] on icon at bounding box center [529, 333] width 10 height 10
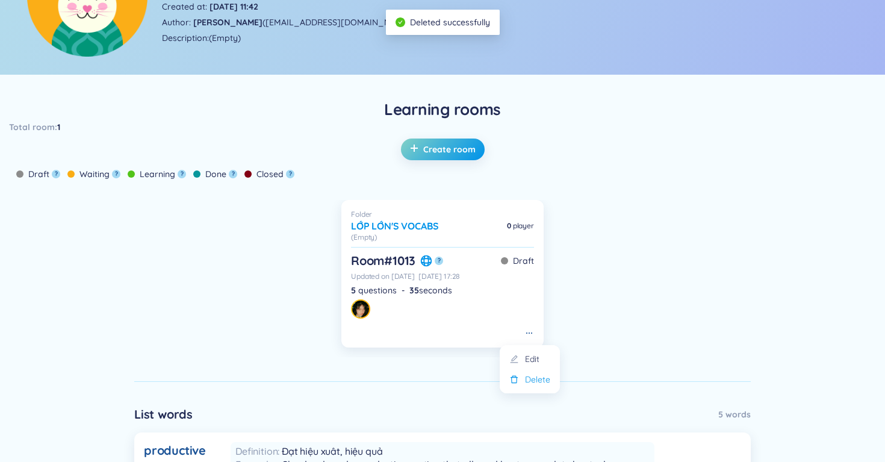
click at [530, 377] on div "Delete" at bounding box center [537, 379] width 25 height 13
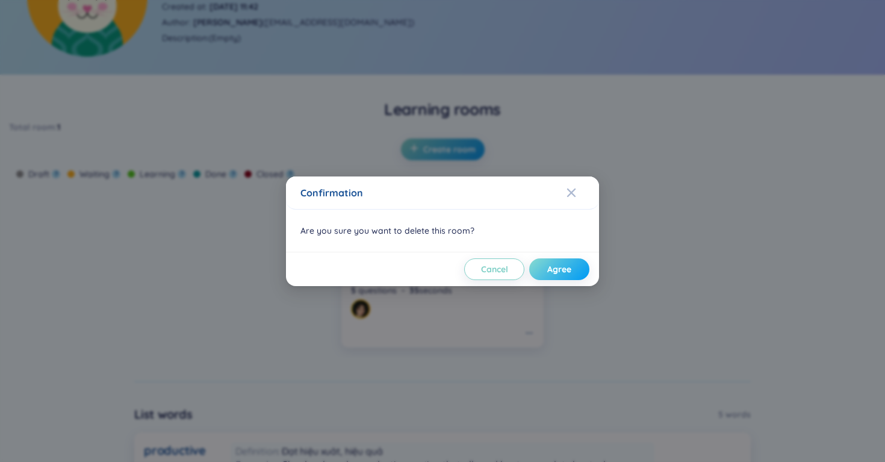
click at [543, 260] on button "Agree" at bounding box center [559, 269] width 60 height 22
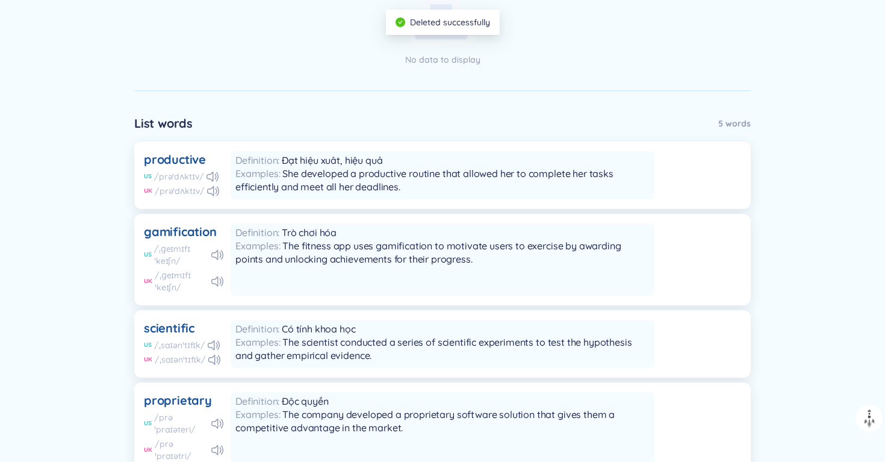
scroll to position [25, 0]
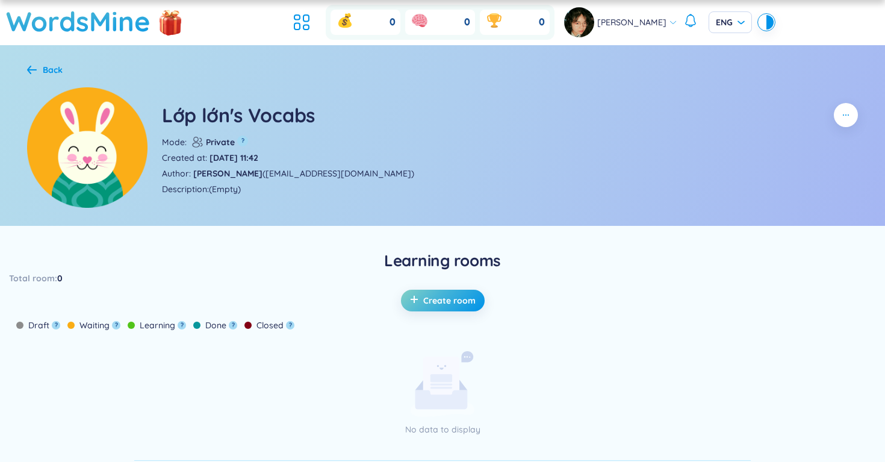
click at [27, 67] on icon at bounding box center [32, 69] width 10 height 9
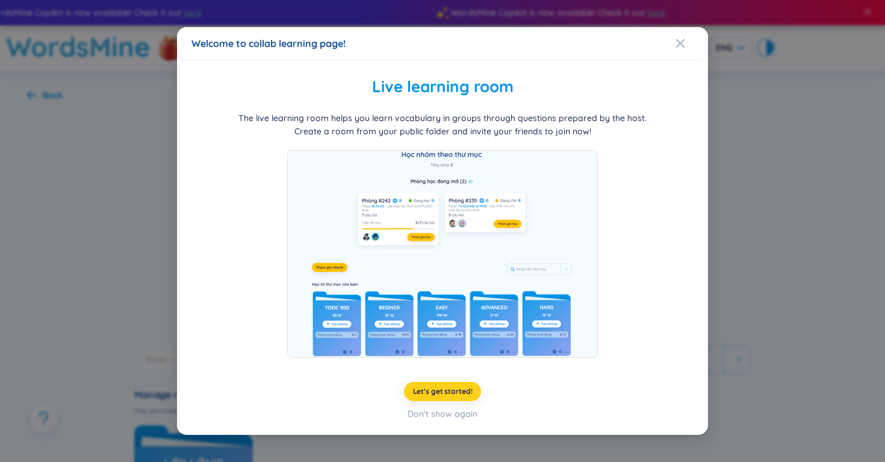
click at [445, 391] on span "Let's get started!" at bounding box center [443, 392] width 60 height 10
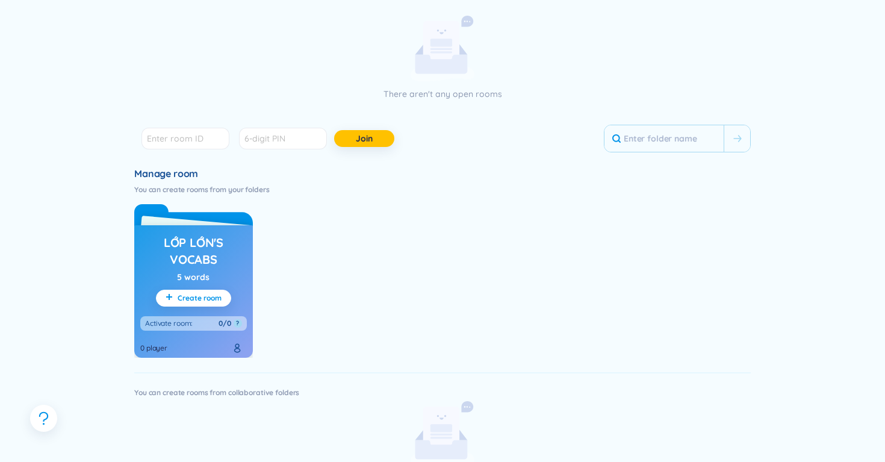
scroll to position [225, 0]
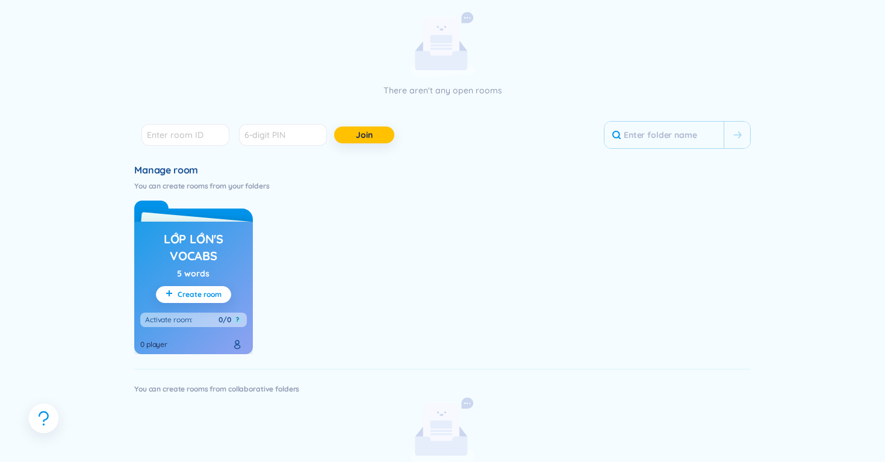
click at [50, 410] on icon "question" at bounding box center [44, 418] width 17 height 17
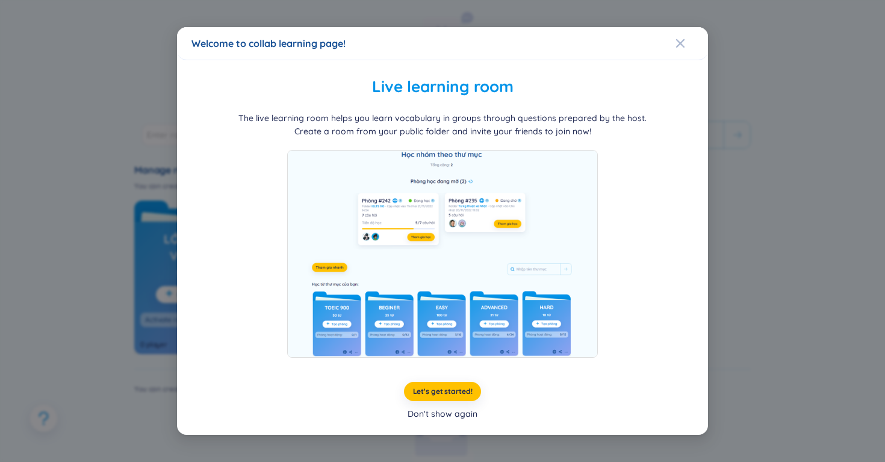
click at [446, 419] on div "Don't show again" at bounding box center [443, 413] width 70 height 13
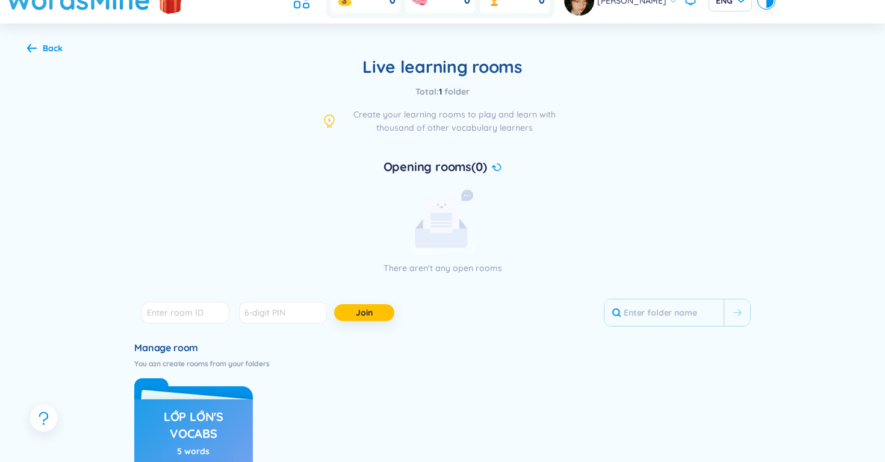
scroll to position [0, 0]
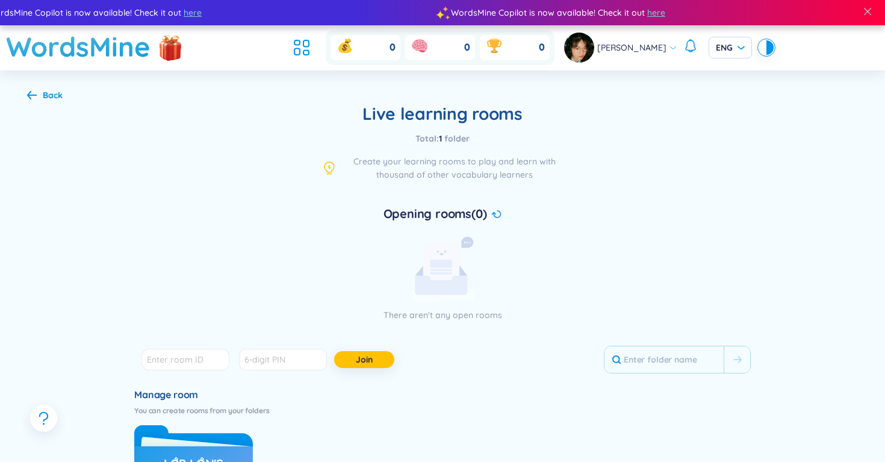
click at [498, 212] on icon at bounding box center [496, 214] width 10 height 8
click at [301, 47] on icon at bounding box center [302, 48] width 22 height 22
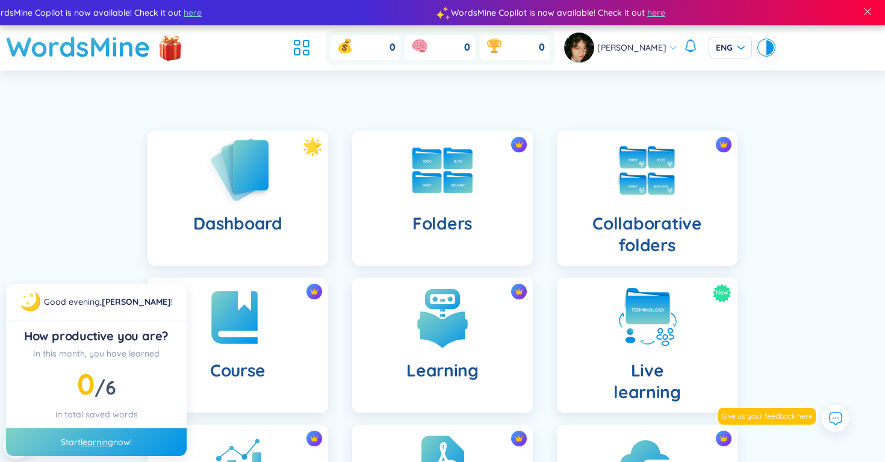
click at [269, 181] on img at bounding box center [238, 169] width 66 height 69
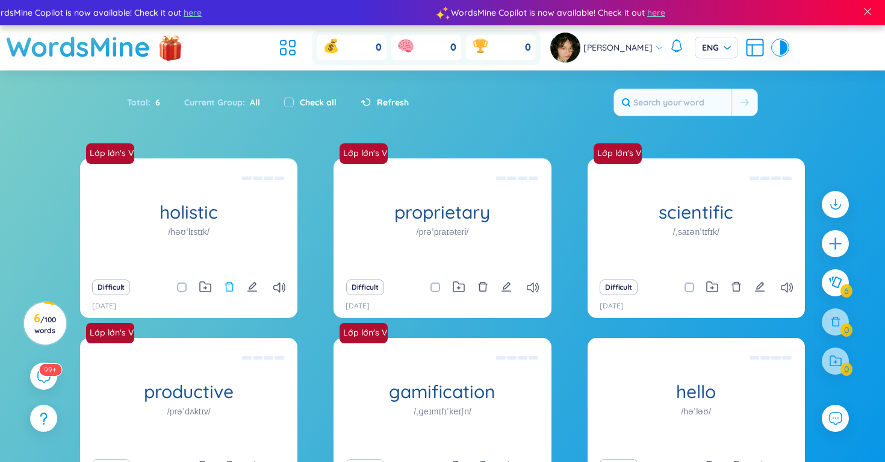
click at [228, 294] on button at bounding box center [229, 287] width 11 height 17
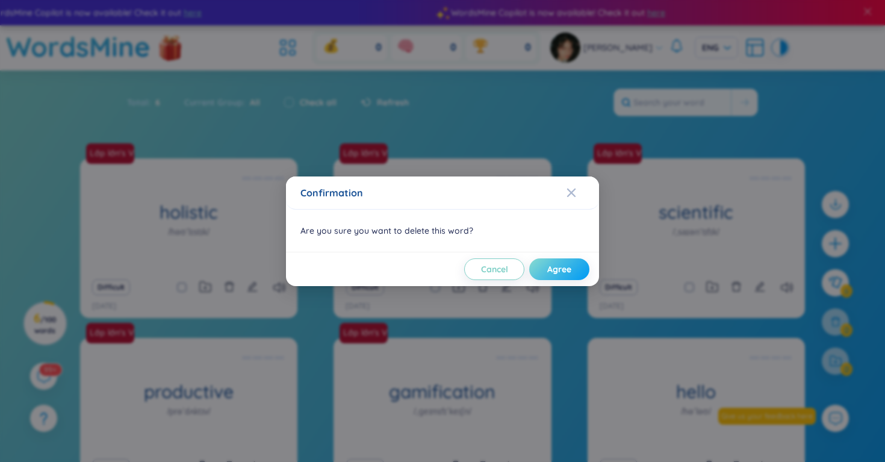
click at [554, 267] on span "Agree" at bounding box center [559, 269] width 24 height 12
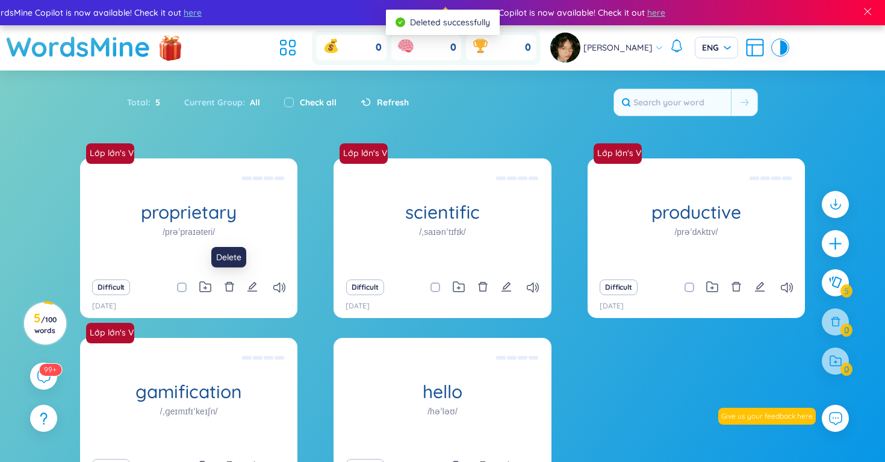
click at [222, 285] on div "Difficult" at bounding box center [188, 287] width 205 height 17
click at [232, 291] on icon "delete" at bounding box center [229, 286] width 11 height 11
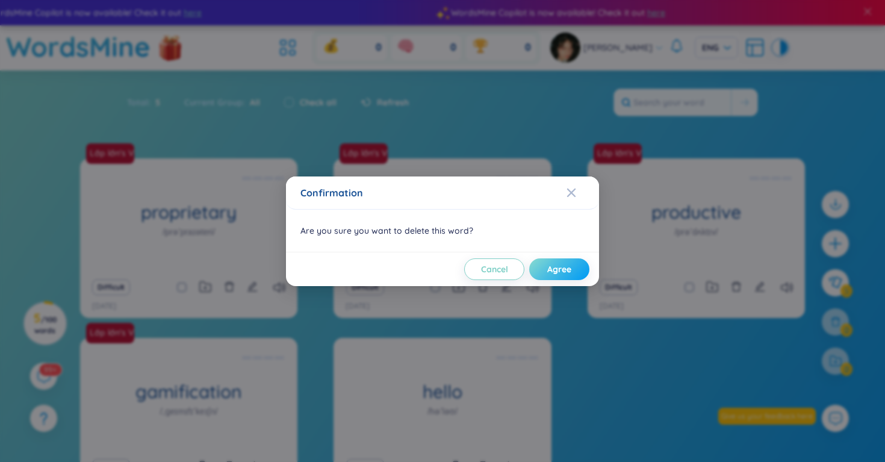
click at [557, 272] on span "Agree" at bounding box center [559, 269] width 24 height 12
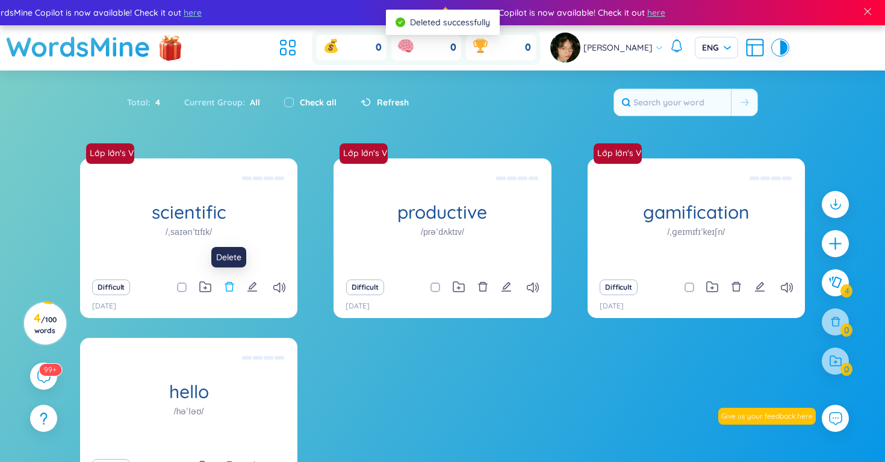
click at [231, 287] on icon "delete" at bounding box center [229, 286] width 11 height 11
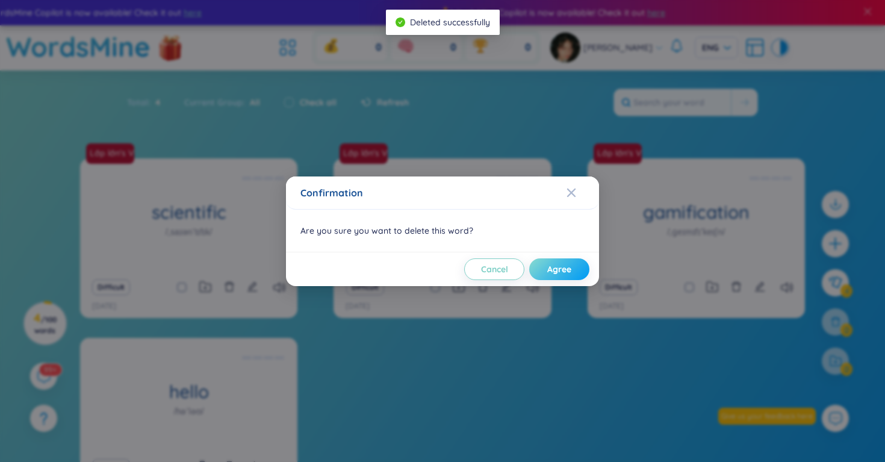
click at [546, 266] on button "Agree" at bounding box center [559, 269] width 60 height 22
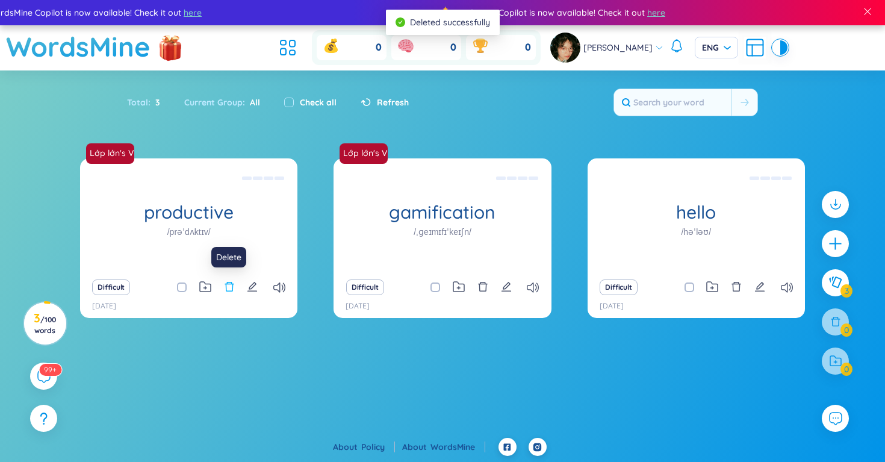
click at [224, 291] on icon "delete" at bounding box center [229, 286] width 11 height 11
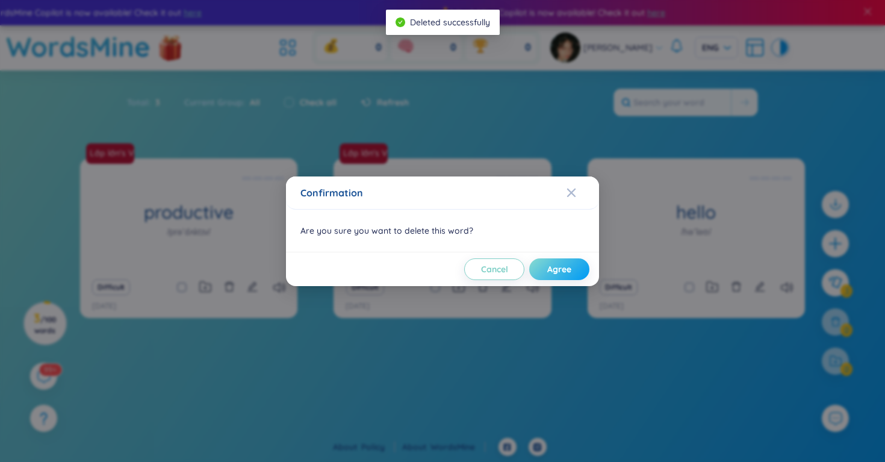
click at [559, 270] on span "Agree" at bounding box center [559, 269] width 24 height 12
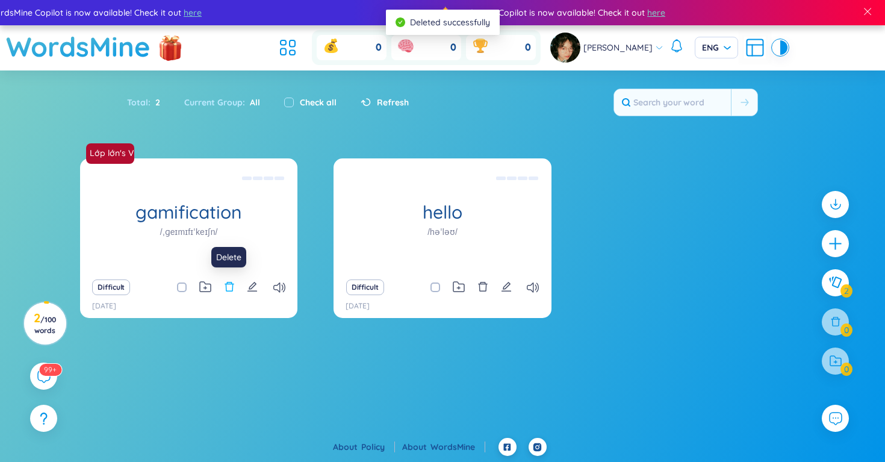
click at [225, 288] on icon "delete" at bounding box center [229, 286] width 11 height 11
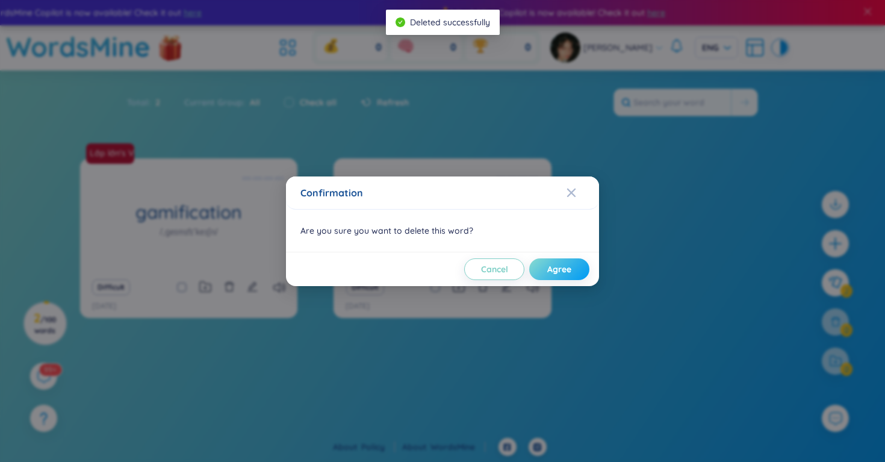
click at [561, 267] on span "Agree" at bounding box center [559, 269] width 24 height 12
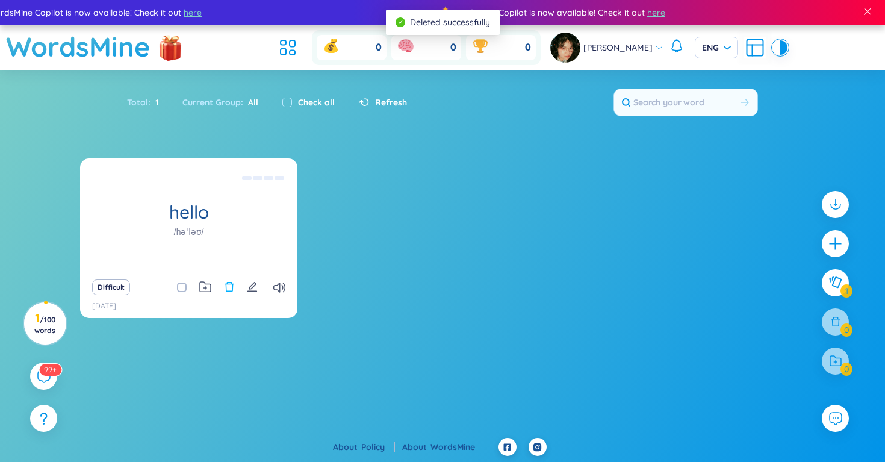
click at [232, 288] on icon "delete" at bounding box center [229, 287] width 9 height 10
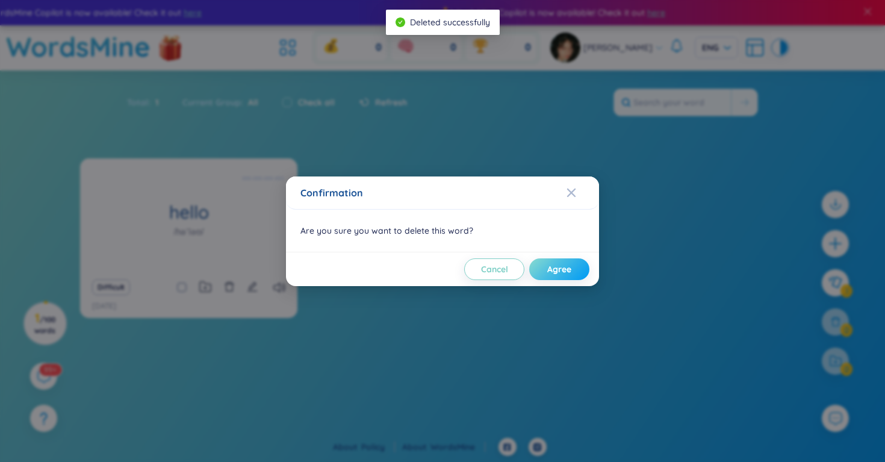
click at [563, 270] on span "Agree" at bounding box center [559, 269] width 24 height 12
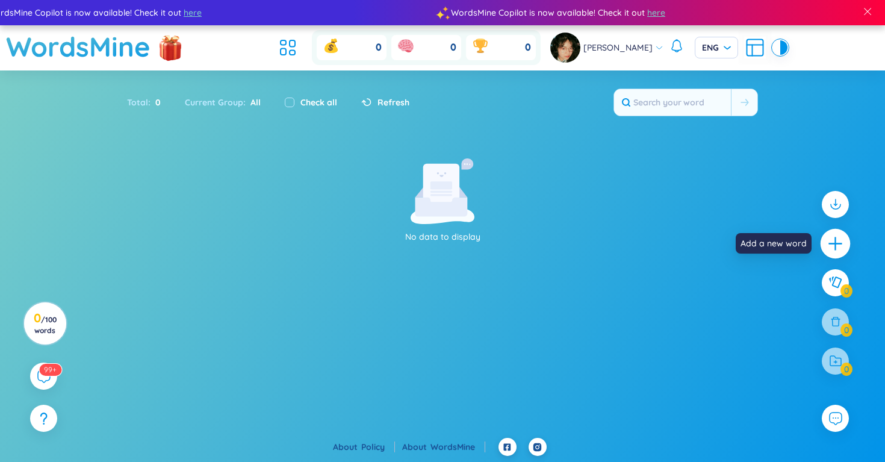
click at [829, 252] on div at bounding box center [836, 244] width 30 height 30
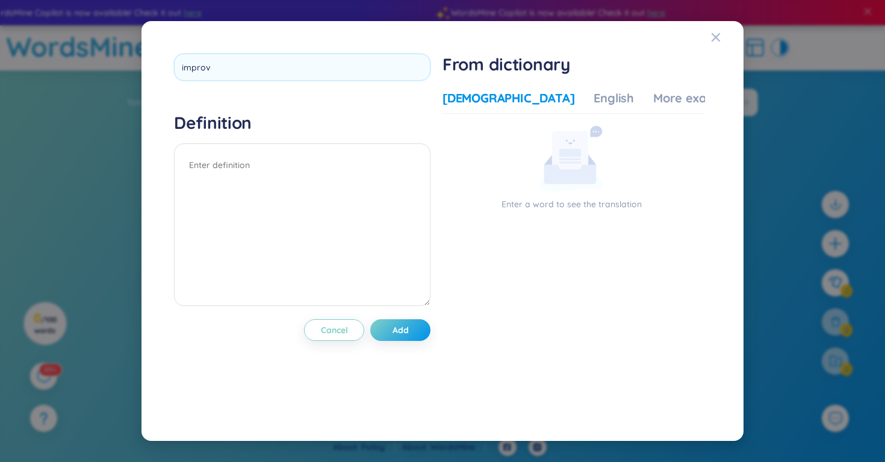
type input "improve"
click at [328, 163] on div "Definition" at bounding box center [302, 211] width 257 height 198
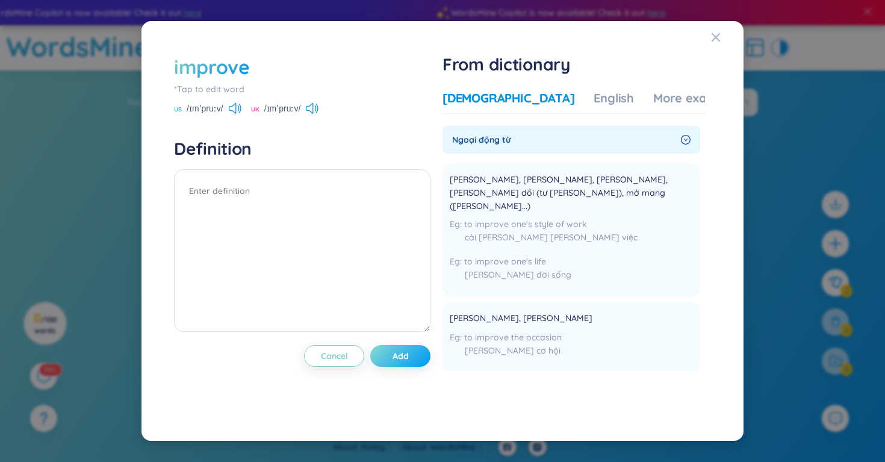
click at [414, 356] on button "Add" at bounding box center [400, 356] width 60 height 22
click at [490, 204] on div "[PERSON_NAME], [PERSON_NAME], [PERSON_NAME], [PERSON_NAME] dồi (tư [PERSON_NAME…" at bounding box center [571, 229] width 243 height 119
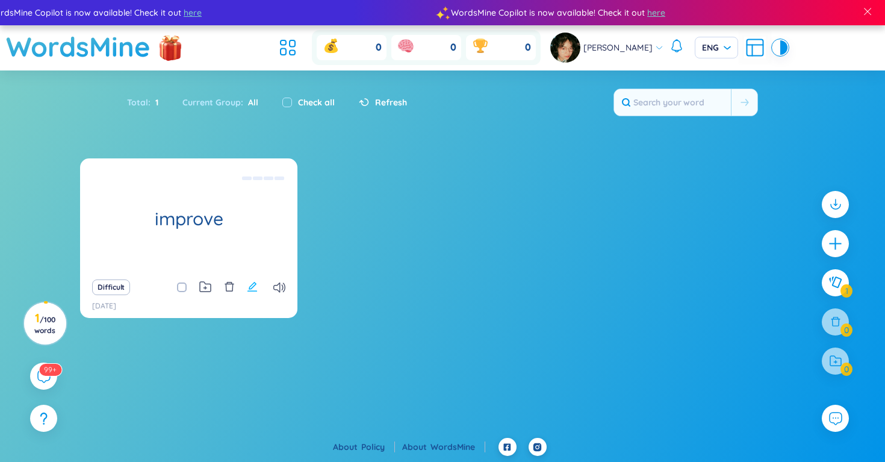
click at [247, 285] on icon "edit" at bounding box center [252, 286] width 11 height 11
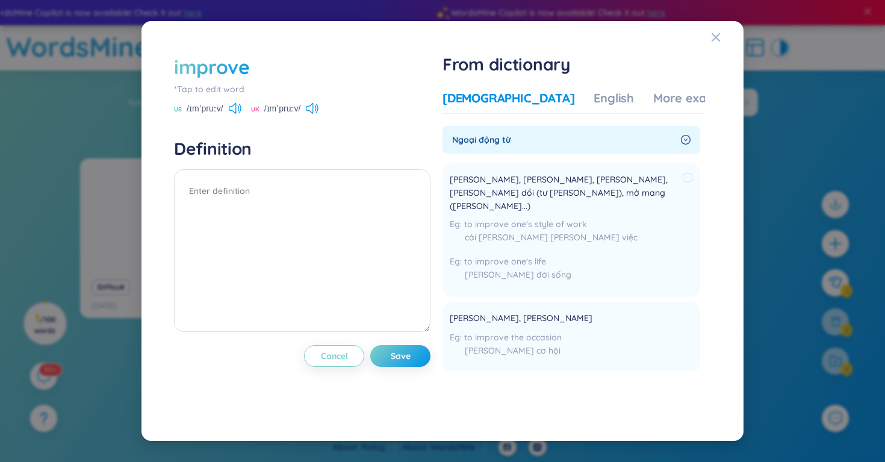
click at [652, 231] on div "cải [PERSON_NAME] [PERSON_NAME] việc" at bounding box center [571, 237] width 243 height 13
click at [326, 208] on textarea at bounding box center [302, 250] width 257 height 163
type textarea "[PERSON_NAME]"
click at [394, 354] on span "Save" at bounding box center [401, 356] width 20 height 12
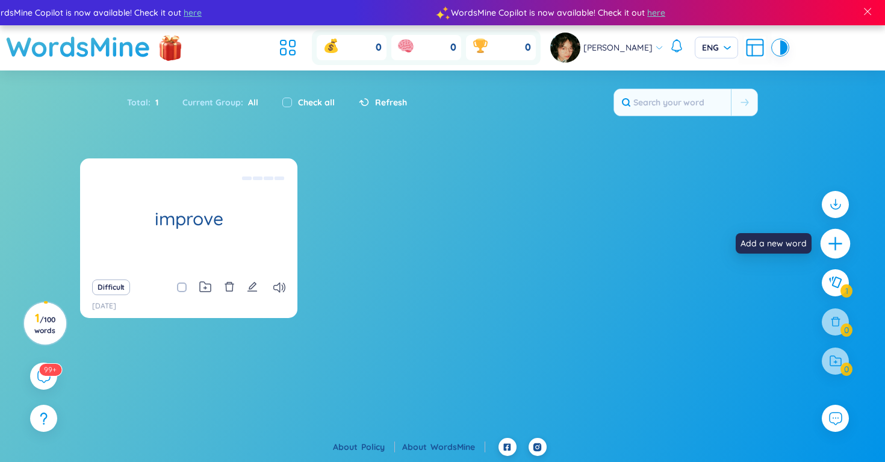
click at [838, 243] on icon "plus" at bounding box center [835, 243] width 13 height 1
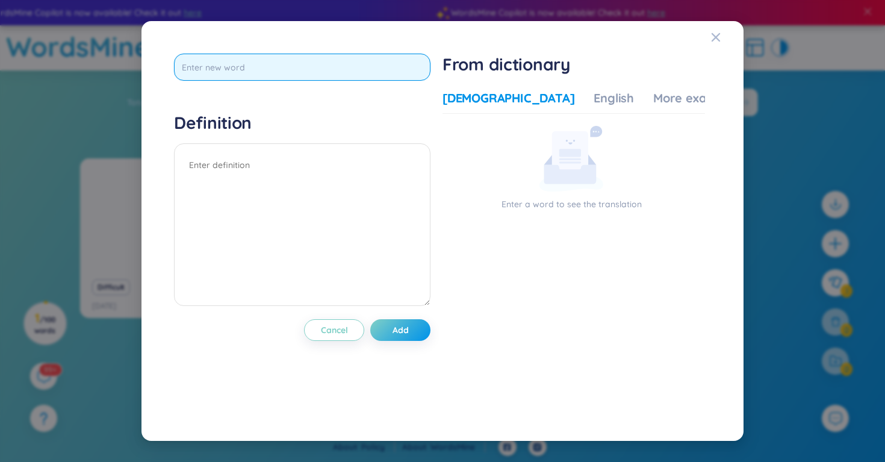
click at [328, 64] on input "text" at bounding box center [302, 67] width 257 height 27
type input "h"
type input "enhance"
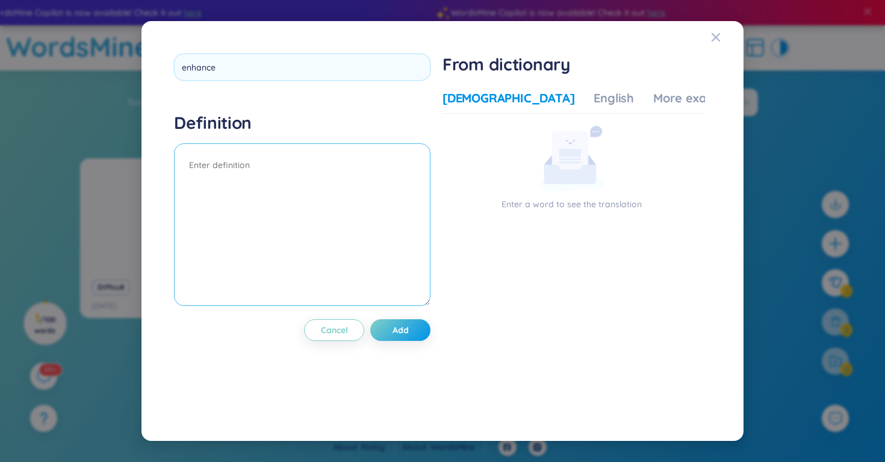
click at [337, 164] on div "Definition" at bounding box center [302, 211] width 257 height 198
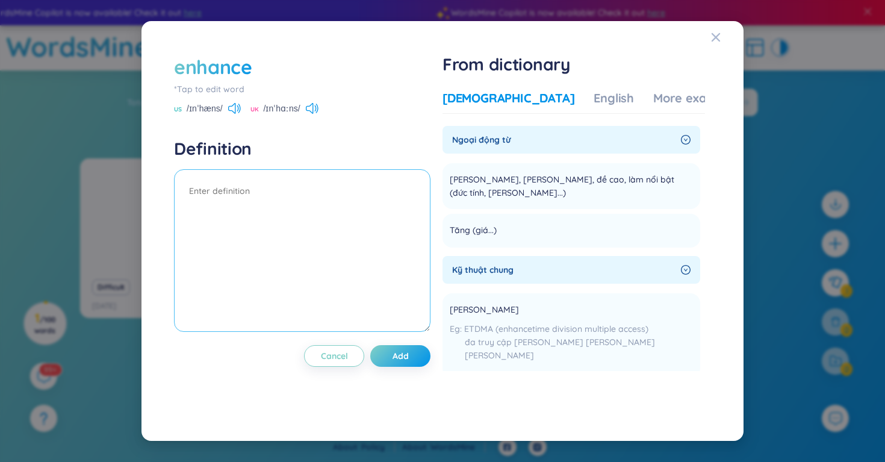
click at [246, 188] on textarea at bounding box center [302, 250] width 257 height 163
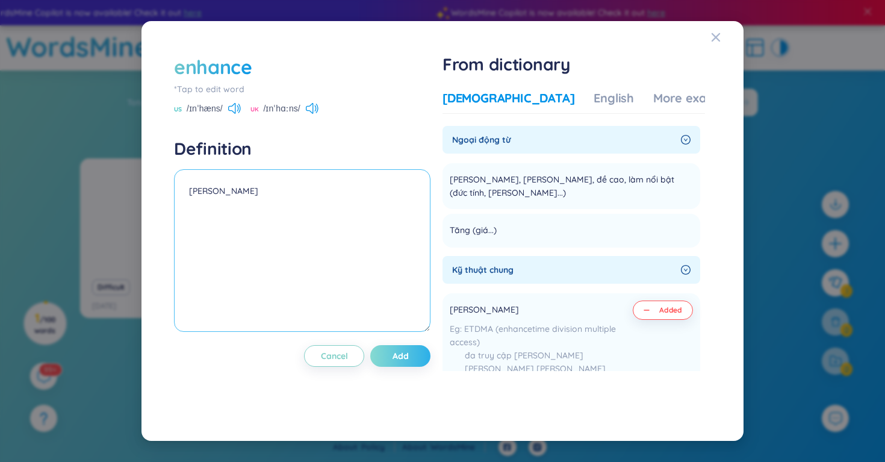
type textarea "[PERSON_NAME]"
click at [402, 352] on span "Add" at bounding box center [401, 356] width 16 height 12
